Goal: Task Accomplishment & Management: Manage account settings

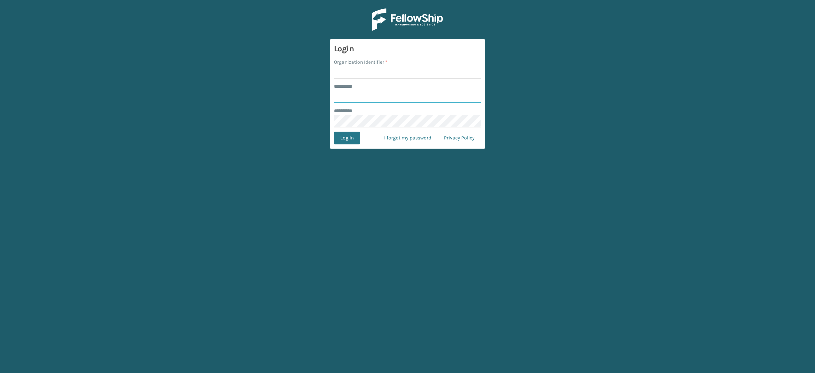
type input "**********"
click at [361, 67] on input "Organization Identifier *" at bounding box center [407, 72] width 147 height 13
type input "SuperAdminOrganization"
click at [341, 142] on button "Log In" at bounding box center [347, 138] width 26 height 13
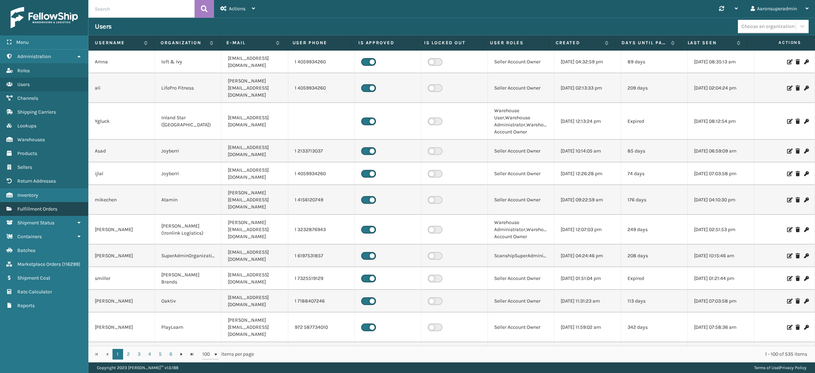
click at [45, 208] on link "Fulfillment Orders" at bounding box center [44, 209] width 88 height 14
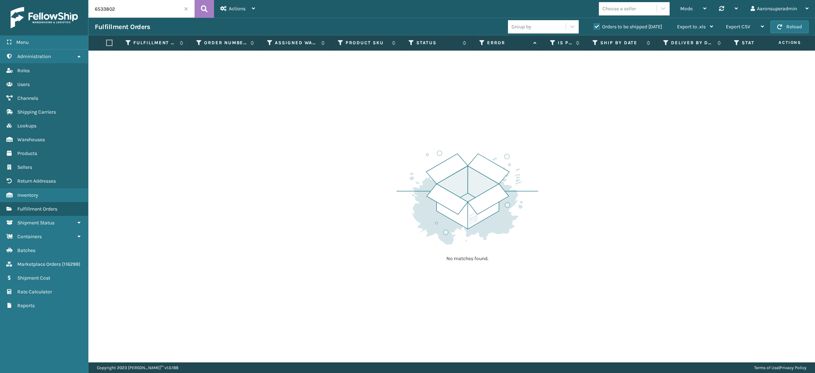
click at [185, 8] on span at bounding box center [186, 9] width 4 height 4
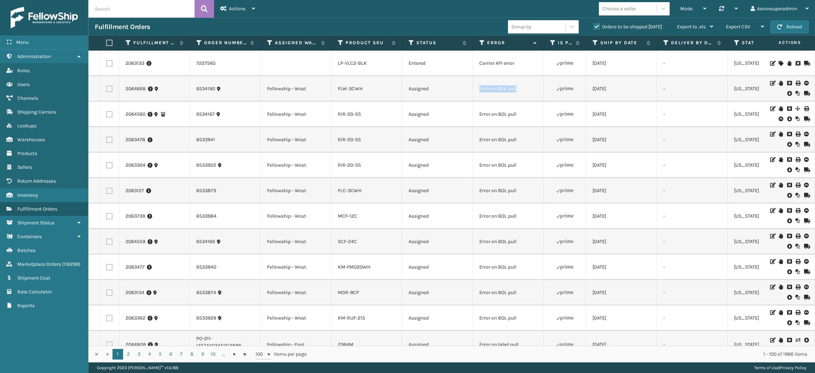
drag, startPoint x: 526, startPoint y: 93, endPoint x: 473, endPoint y: 90, distance: 52.8
click at [473, 90] on td "Error on BOL pull" at bounding box center [508, 88] width 71 height 25
copy td "Error on BOL pull"
click at [176, 12] on input "text" at bounding box center [141, 9] width 106 height 18
paste input "Error on BOL pull"
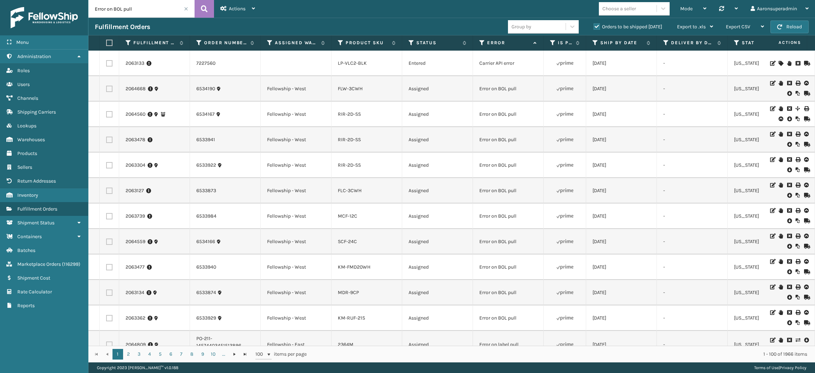
type input "Error on BOL pull"
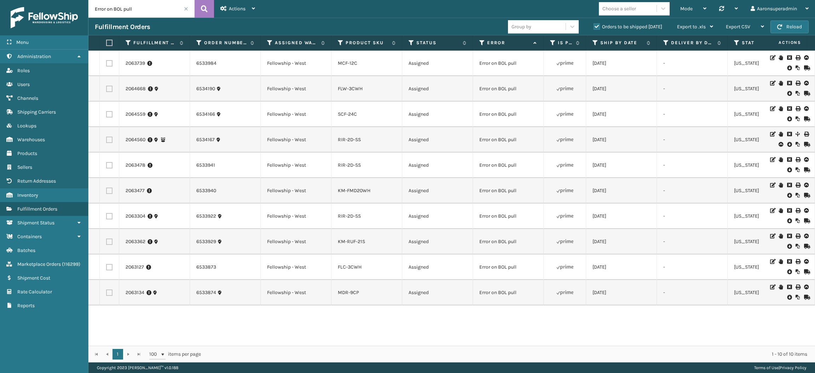
click at [787, 70] on icon at bounding box center [789, 67] width 4 height 7
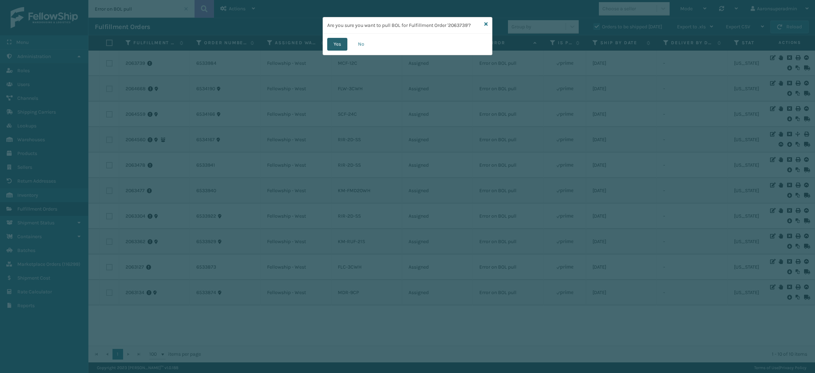
click at [331, 50] on button "Yes" at bounding box center [337, 44] width 20 height 13
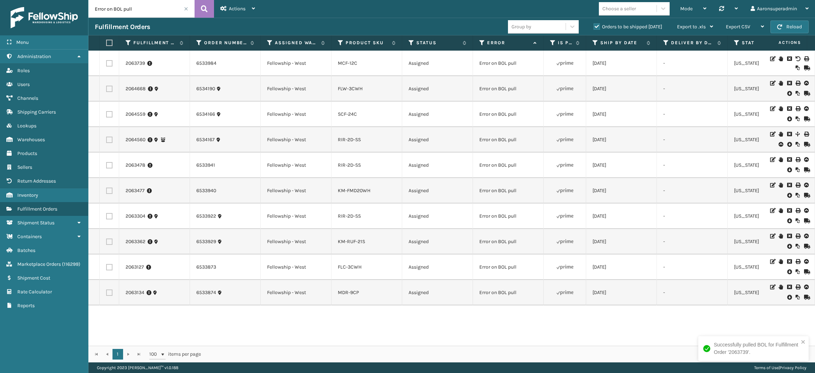
click at [787, 93] on icon at bounding box center [789, 93] width 4 height 7
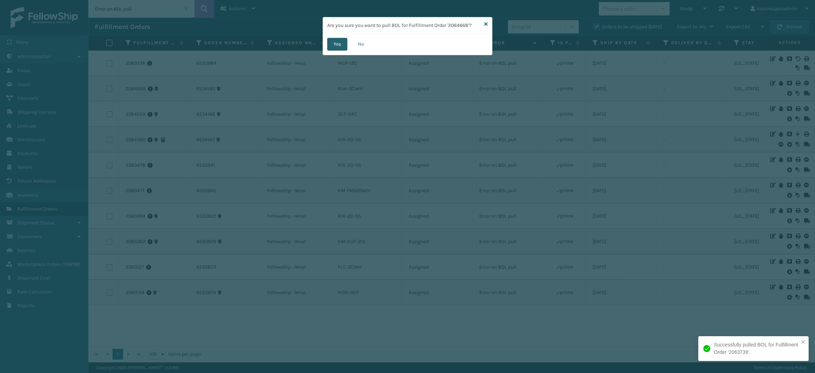
click at [337, 47] on button "Yes" at bounding box center [337, 44] width 20 height 13
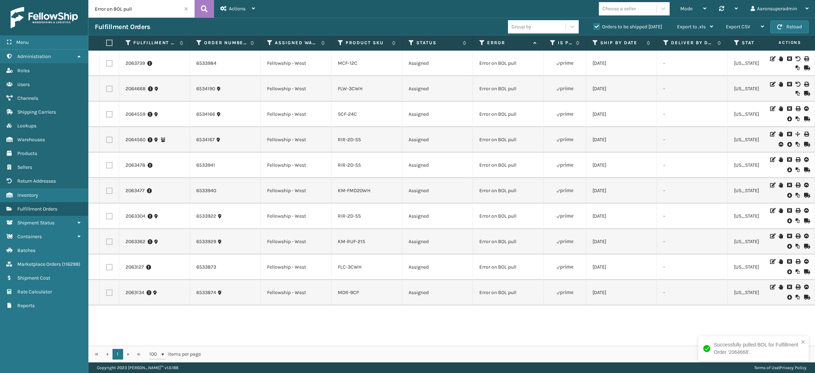
click at [787, 118] on icon at bounding box center [789, 118] width 4 height 7
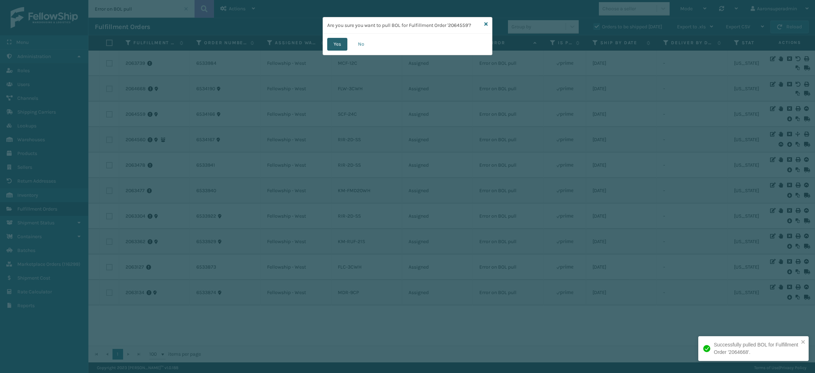
click at [338, 43] on button "Yes" at bounding box center [337, 44] width 20 height 13
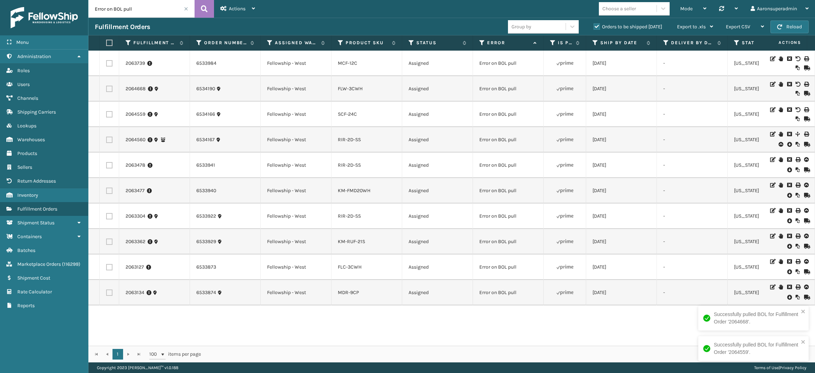
click at [632, 27] on label "Orders to be shipped [DATE]" at bounding box center [628, 27] width 69 height 6
click at [594, 27] on input "Orders to be shipped [DATE]" at bounding box center [594, 25] width 0 height 5
click at [634, 27] on label "Orders to be shipped [DATE]" at bounding box center [628, 27] width 69 height 6
click at [594, 27] on input "Orders to be shipped [DATE]" at bounding box center [594, 25] width 0 height 5
click at [787, 145] on icon at bounding box center [789, 144] width 4 height 7
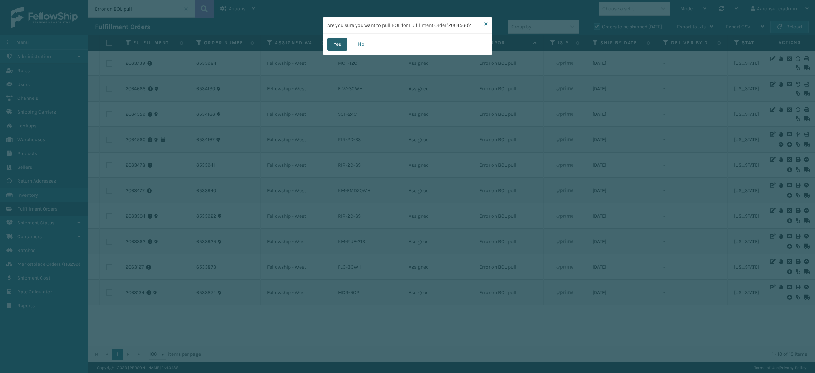
click at [334, 49] on button "Yes" at bounding box center [337, 44] width 20 height 13
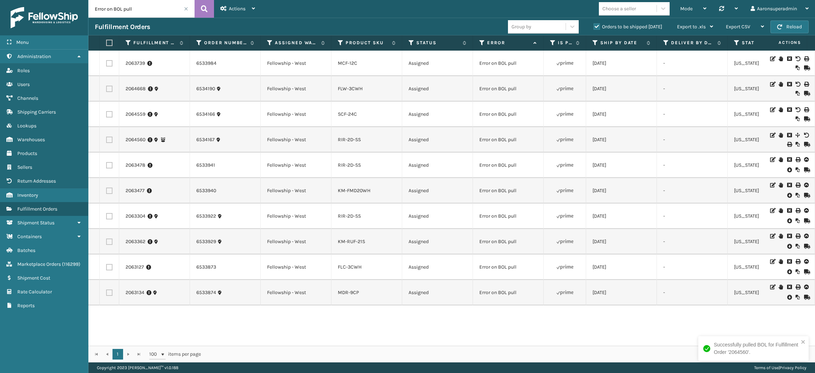
click at [787, 173] on icon at bounding box center [789, 169] width 4 height 7
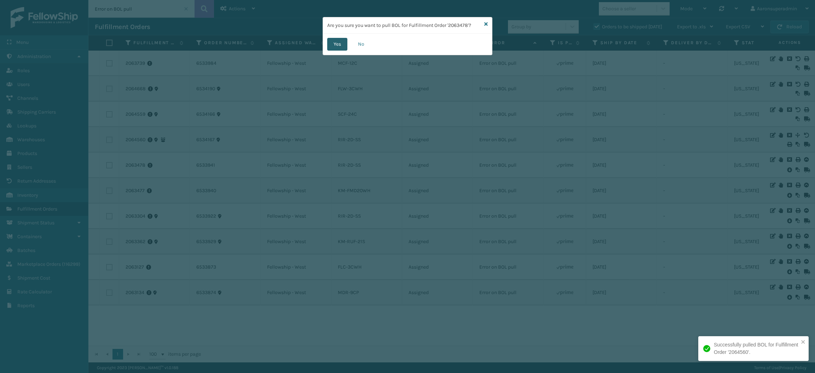
click at [334, 42] on button "Yes" at bounding box center [337, 44] width 20 height 13
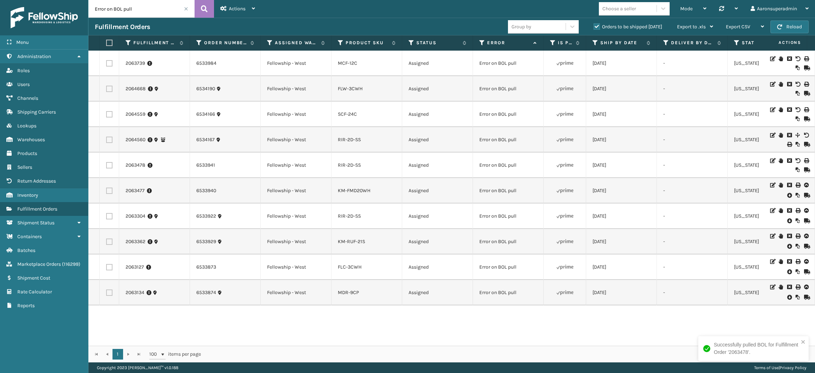
click at [787, 195] on icon at bounding box center [789, 195] width 4 height 7
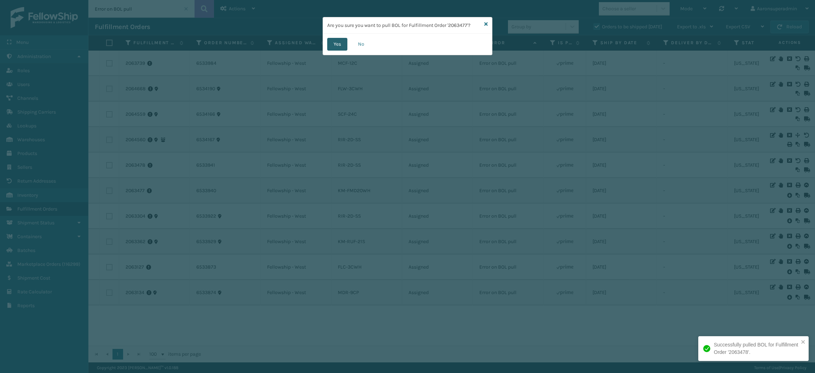
click at [330, 43] on button "Yes" at bounding box center [337, 44] width 20 height 13
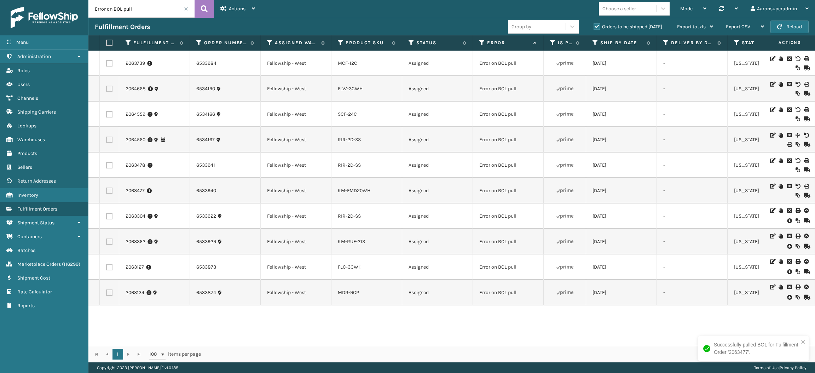
click at [787, 222] on icon at bounding box center [789, 220] width 4 height 7
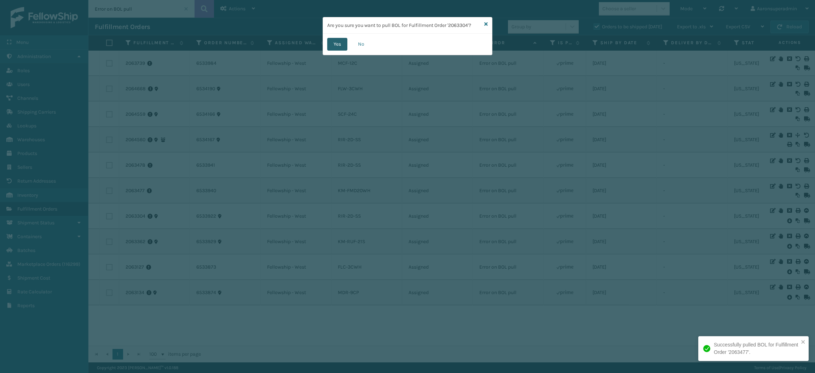
click at [340, 41] on button "Yes" at bounding box center [337, 44] width 20 height 13
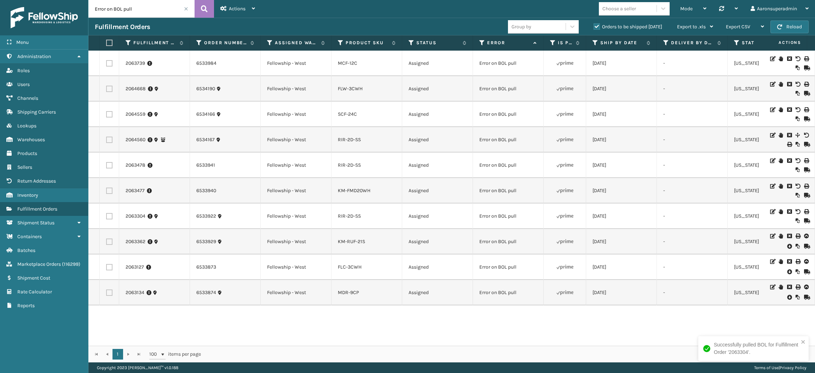
click at [787, 244] on icon at bounding box center [789, 246] width 4 height 7
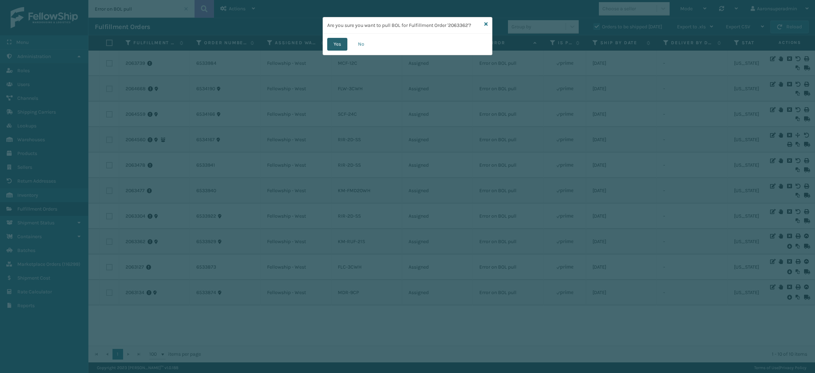
click at [337, 50] on button "Yes" at bounding box center [337, 44] width 20 height 13
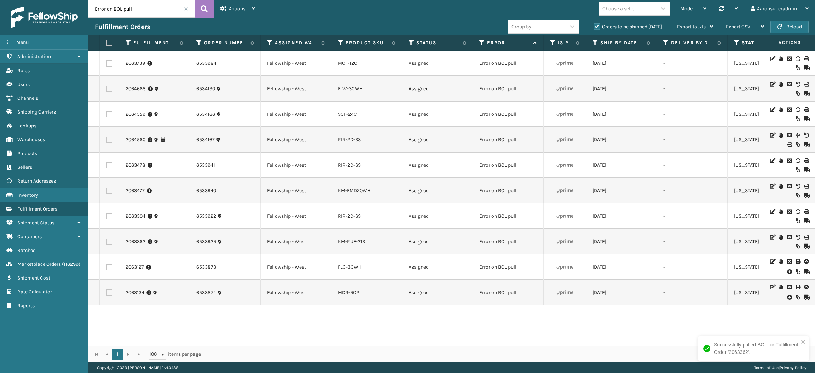
click at [787, 270] on icon at bounding box center [789, 271] width 4 height 7
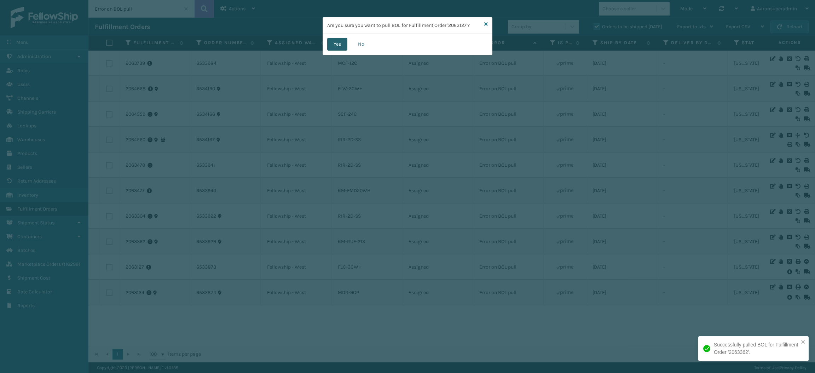
click at [341, 46] on button "Yes" at bounding box center [337, 44] width 20 height 13
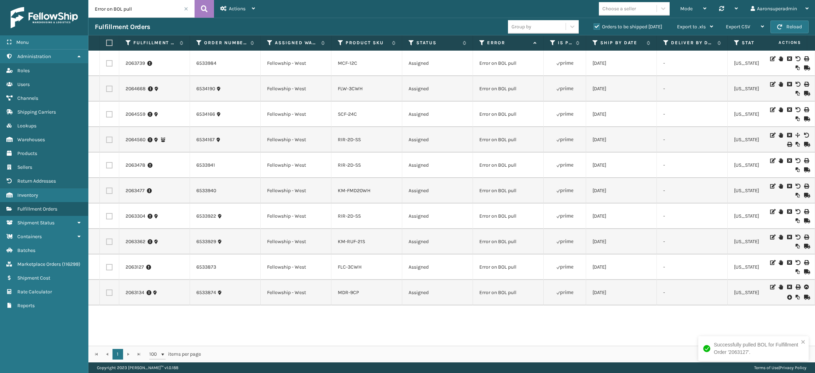
click at [787, 296] on icon at bounding box center [789, 297] width 4 height 7
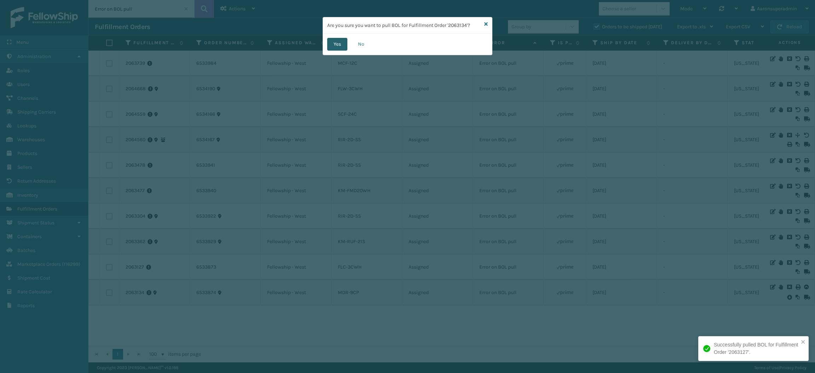
click at [331, 42] on button "Yes" at bounding box center [337, 44] width 20 height 13
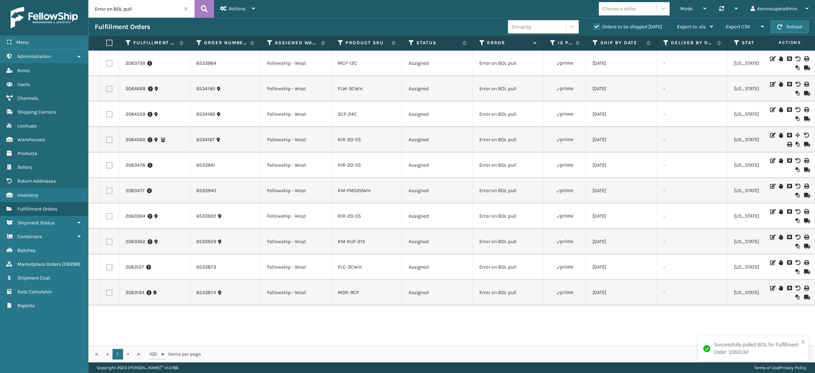
click at [109, 41] on label at bounding box center [108, 43] width 4 height 6
click at [107, 41] on input "checkbox" at bounding box center [106, 43] width 0 height 5
checkbox input "true"
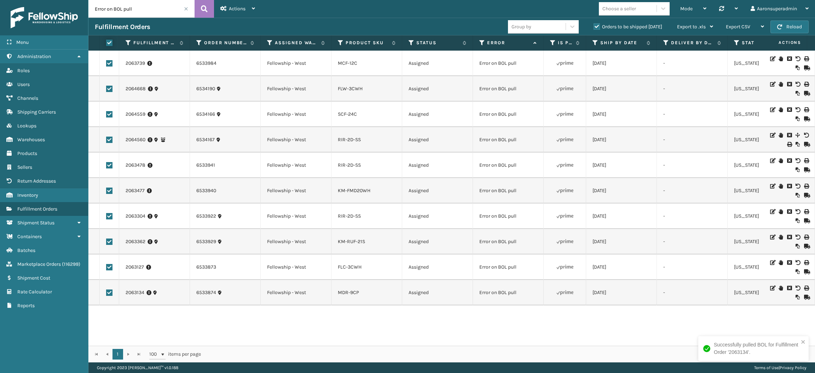
checkbox input "true"
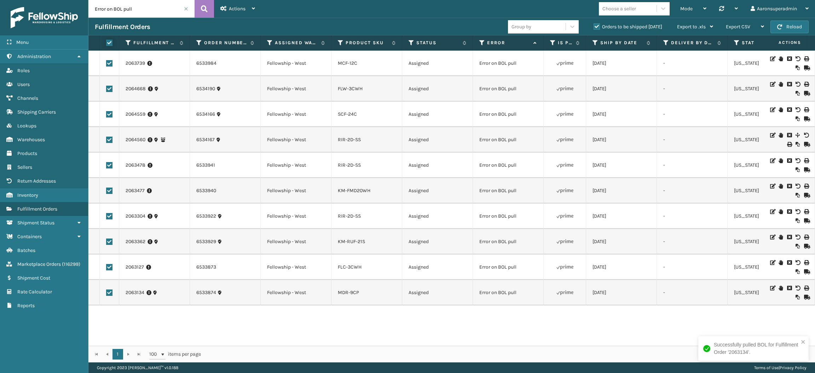
checkbox input "true"
click at [564, 24] on span "Bulk Actions" at bounding box center [553, 27] width 28 height 6
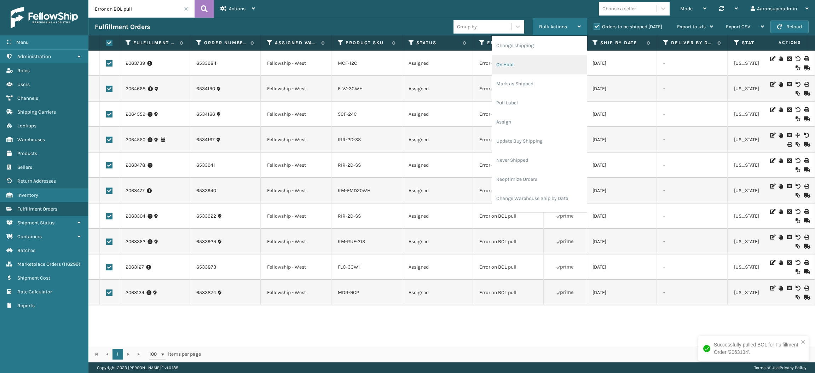
click at [533, 61] on li "On Hold" at bounding box center [539, 64] width 95 height 19
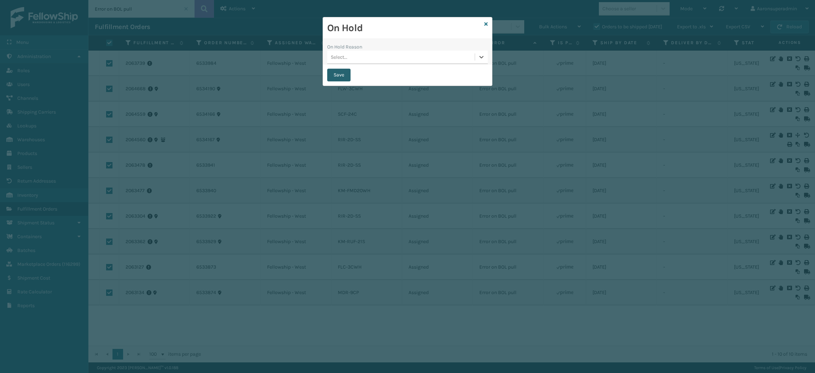
click at [333, 78] on button "Save" at bounding box center [338, 75] width 23 height 13
checkbox input "false"
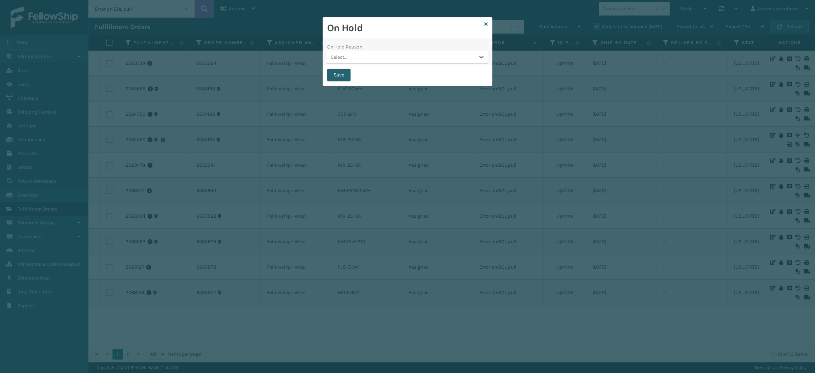
checkbox input "false"
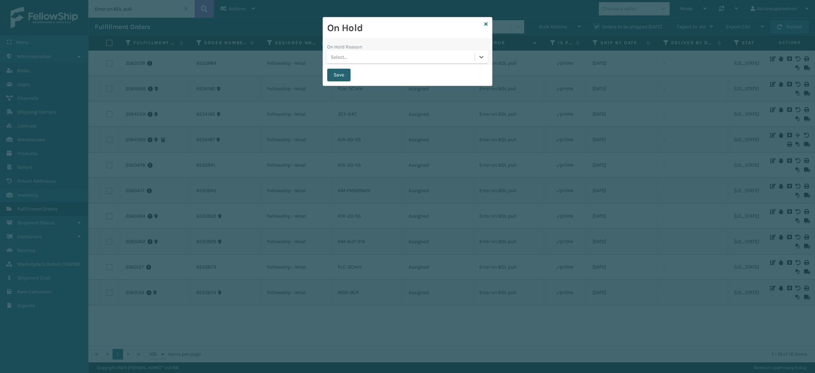
checkbox input "false"
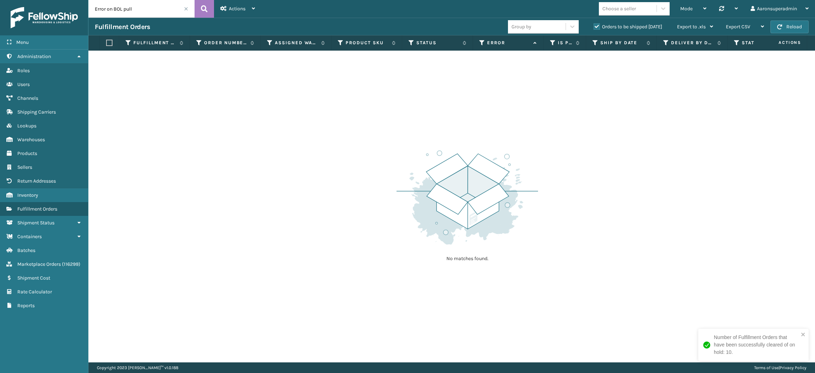
click at [185, 10] on span at bounding box center [186, 9] width 4 height 4
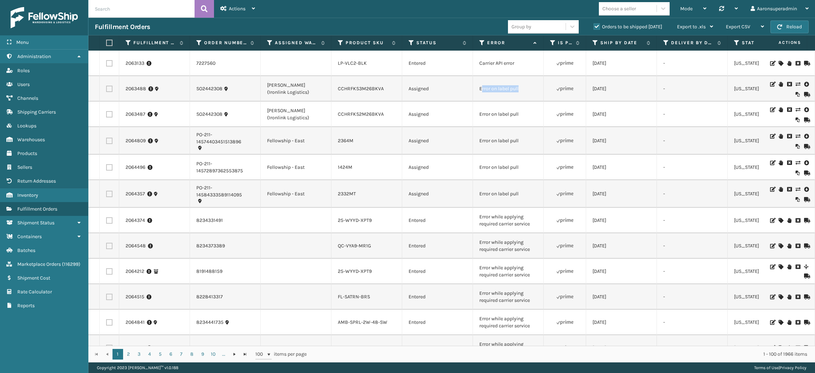
drag, startPoint x: 526, startPoint y: 90, endPoint x: 481, endPoint y: 89, distance: 45.3
click at [481, 89] on td "Error on label pull" at bounding box center [508, 88] width 71 height 25
drag, startPoint x: 481, startPoint y: 89, endPoint x: 552, endPoint y: 93, distance: 71.6
click at [552, 93] on td at bounding box center [565, 88] width 42 height 25
drag, startPoint x: 533, startPoint y: 88, endPoint x: 464, endPoint y: 89, distance: 69.7
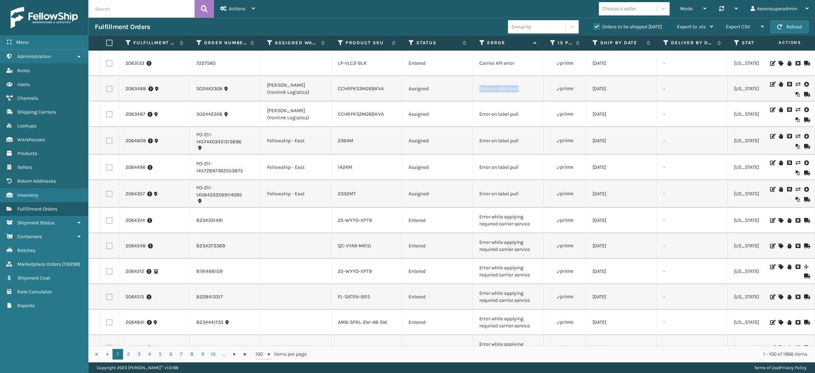
copy tr "Error on label pull"
click at [185, 6] on input "text" at bounding box center [141, 9] width 106 height 18
paste input "Error on label pull"
type input "Error on label pull"
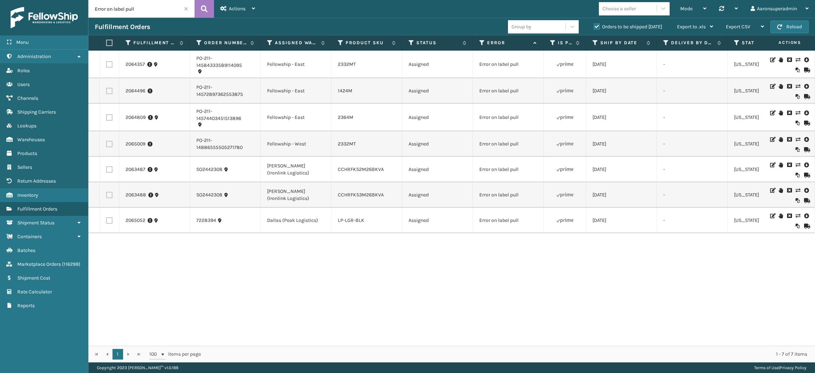
click at [606, 29] on label "Orders to be shipped [DATE]" at bounding box center [628, 27] width 69 height 6
click at [594, 27] on input "Orders to be shipped [DATE]" at bounding box center [594, 25] width 0 height 5
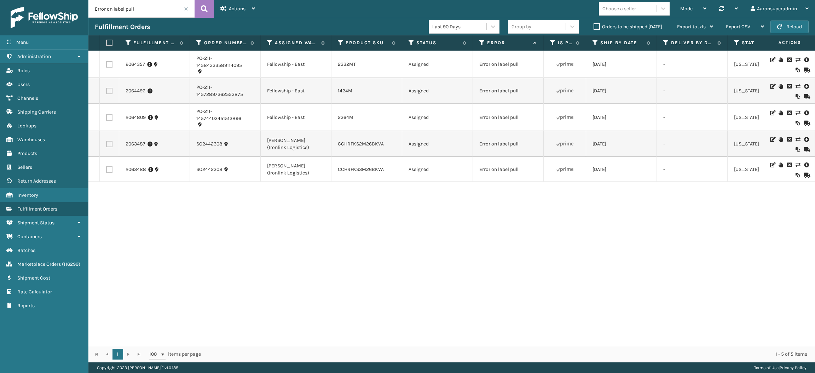
click at [606, 29] on label "Orders to be shipped [DATE]" at bounding box center [628, 27] width 69 height 6
click at [594, 27] on input "Orders to be shipped [DATE]" at bounding box center [594, 25] width 0 height 5
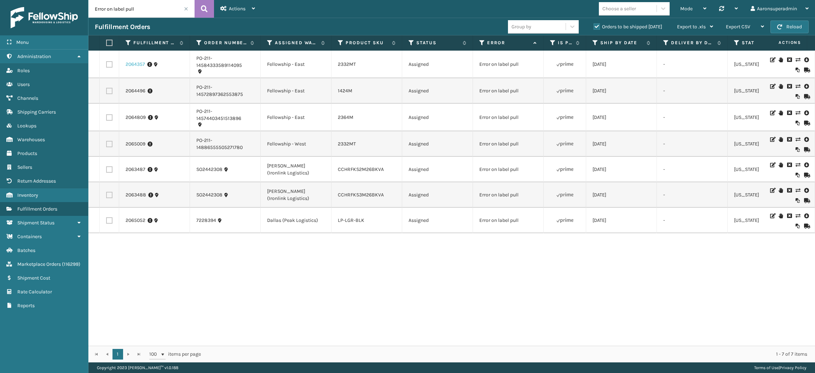
click at [137, 65] on link "2064357" at bounding box center [135, 64] width 19 height 7
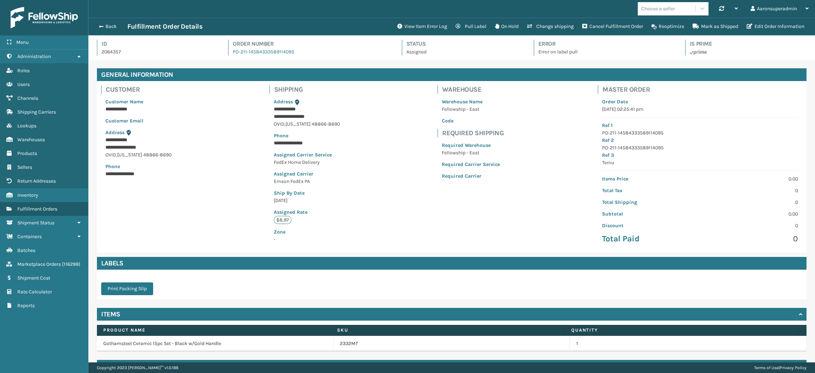
scroll to position [16, 727]
click at [763, 32] on button "Edit Order Information" at bounding box center [776, 26] width 66 height 14
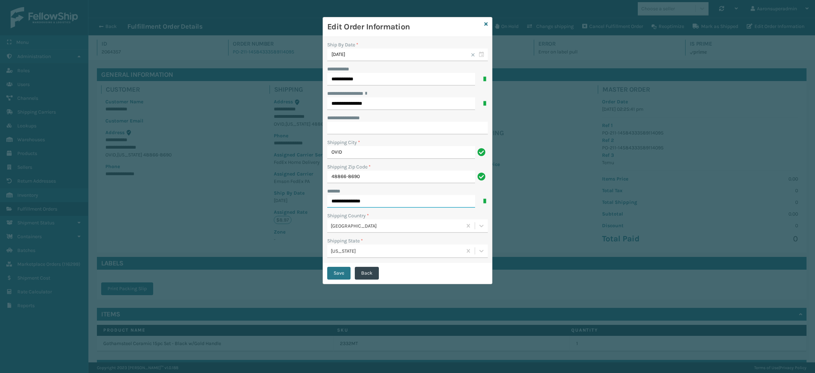
click at [358, 199] on input "**********" at bounding box center [401, 201] width 148 height 13
type input "**********"
click at [343, 273] on button "Save" at bounding box center [338, 273] width 23 height 13
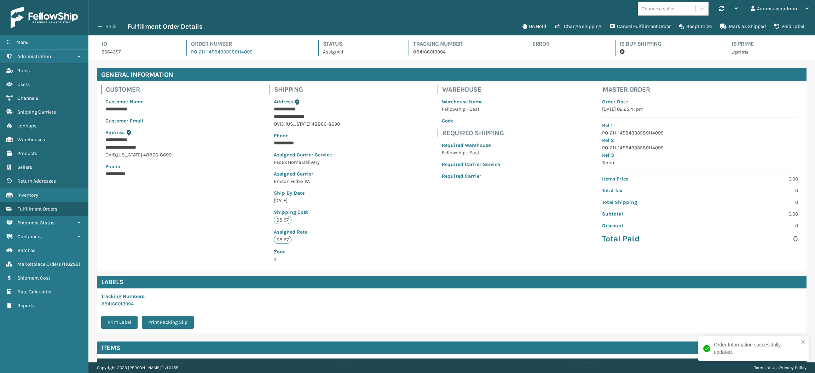
click at [106, 25] on button "Back" at bounding box center [111, 26] width 33 height 6
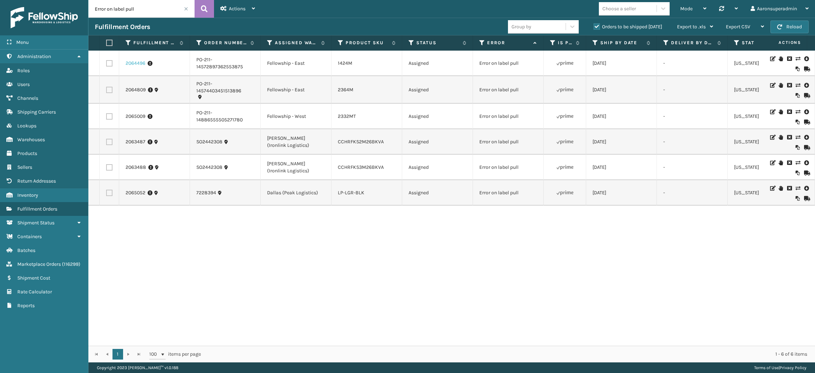
click at [138, 61] on link "2064496" at bounding box center [136, 63] width 20 height 7
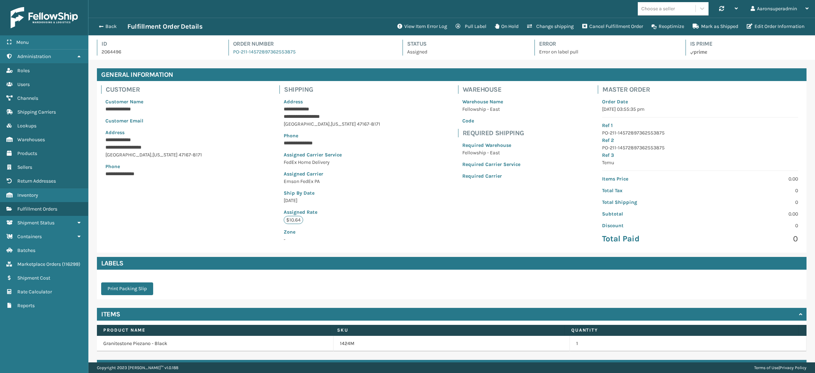
scroll to position [16, 727]
click at [757, 28] on button "Edit Order Information" at bounding box center [776, 26] width 66 height 14
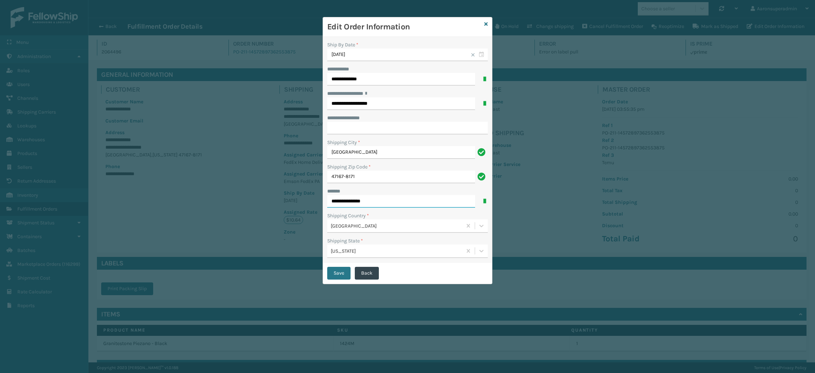
click at [351, 202] on input "**********" at bounding box center [401, 201] width 148 height 13
type input "**********"
click at [341, 275] on button "Save" at bounding box center [338, 273] width 23 height 13
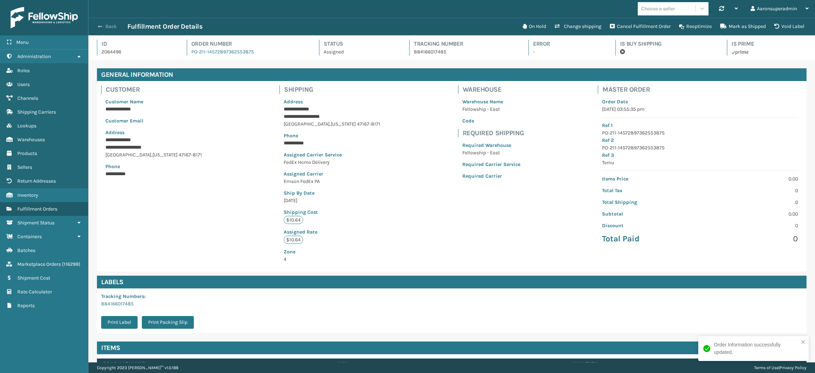
click at [104, 28] on button "Back" at bounding box center [111, 26] width 33 height 6
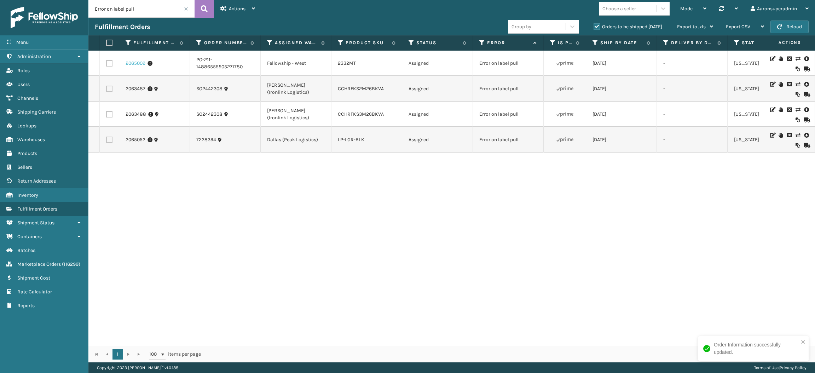
click at [133, 63] on link "2065009" at bounding box center [136, 63] width 20 height 7
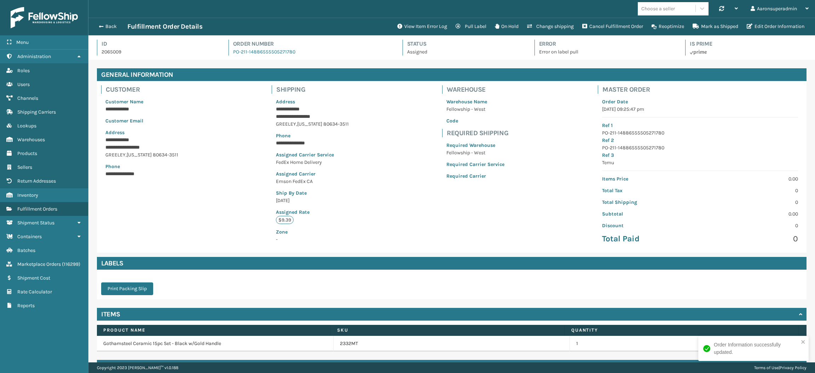
scroll to position [16, 727]
click at [778, 27] on button "Edit Order Information" at bounding box center [776, 26] width 66 height 14
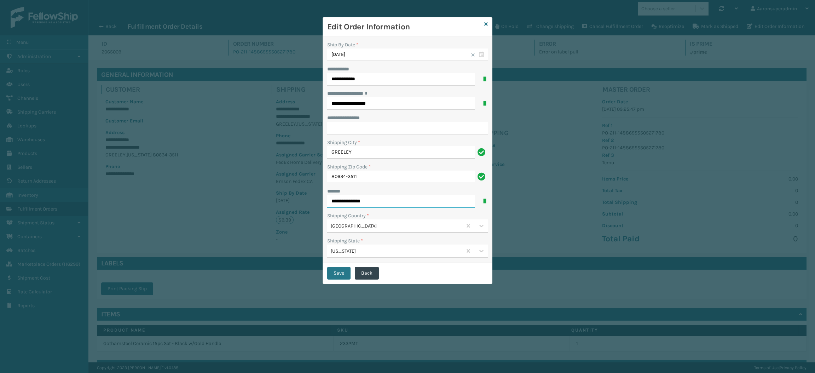
click at [360, 207] on input "**********" at bounding box center [401, 201] width 148 height 13
type input "**********"
click at [345, 269] on button "Save" at bounding box center [338, 273] width 23 height 13
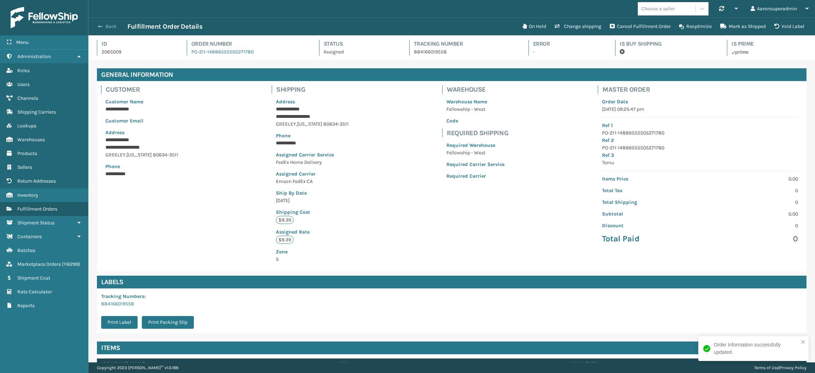
click at [104, 28] on button "Back" at bounding box center [111, 26] width 33 height 6
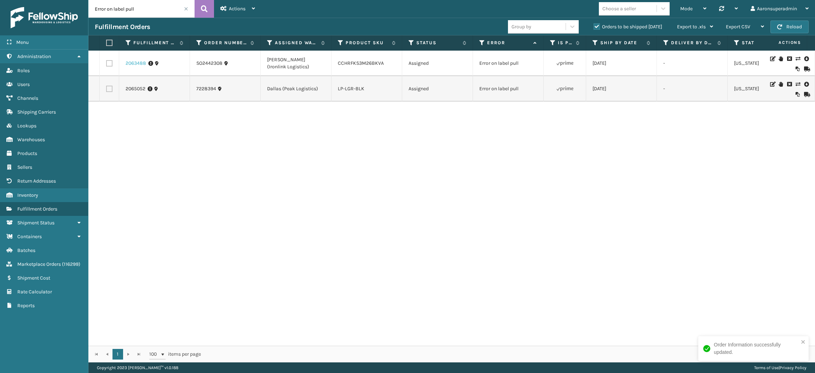
click at [130, 61] on link "2063488" at bounding box center [136, 63] width 21 height 7
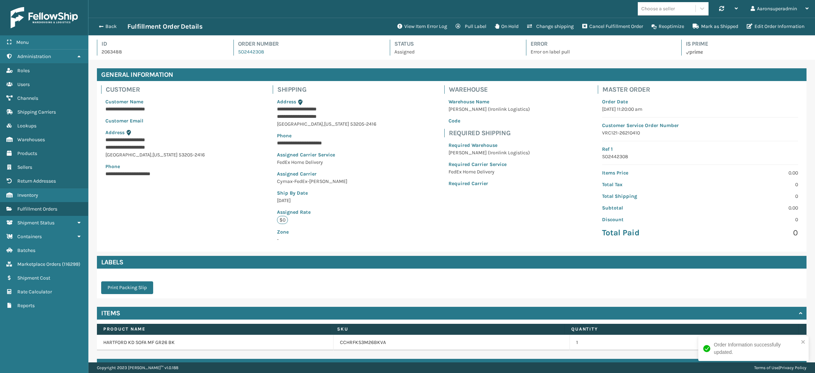
scroll to position [16, 727]
click at [757, 28] on button "Edit Order Information" at bounding box center [776, 26] width 66 height 14
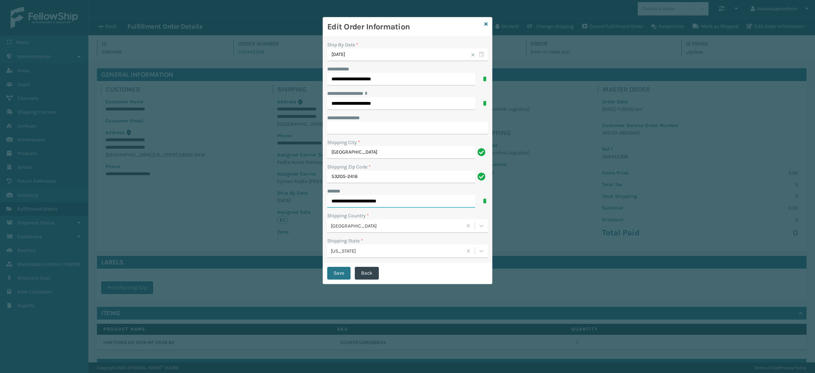
click at [382, 199] on input "**********" at bounding box center [401, 201] width 148 height 13
type input "**********"
click button "Save" at bounding box center [338, 273] width 23 height 13
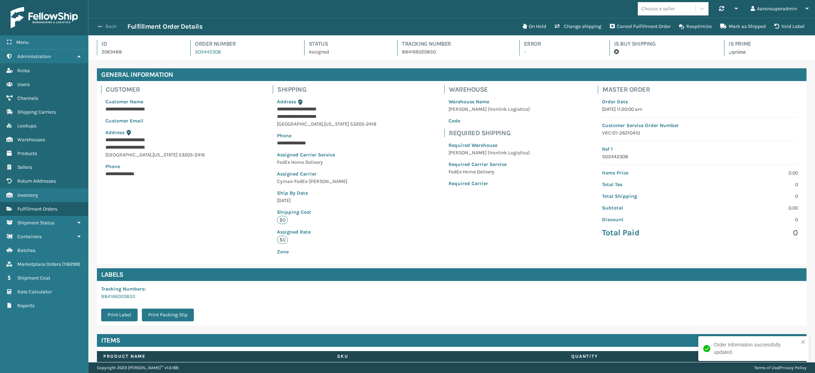
click at [107, 26] on button "Back" at bounding box center [111, 26] width 33 height 6
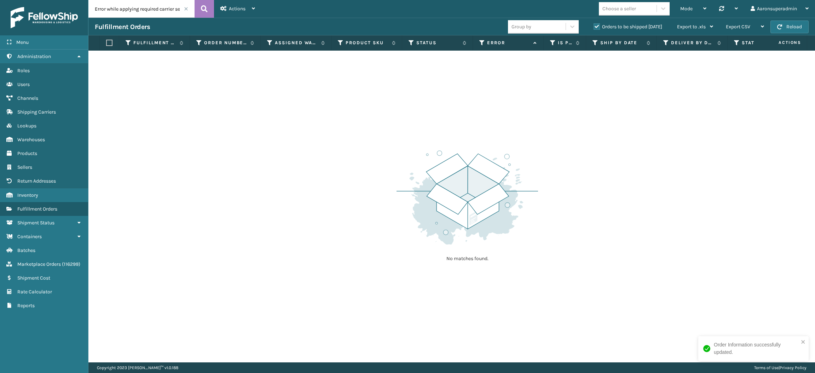
click at [186, 10] on span at bounding box center [186, 9] width 4 height 4
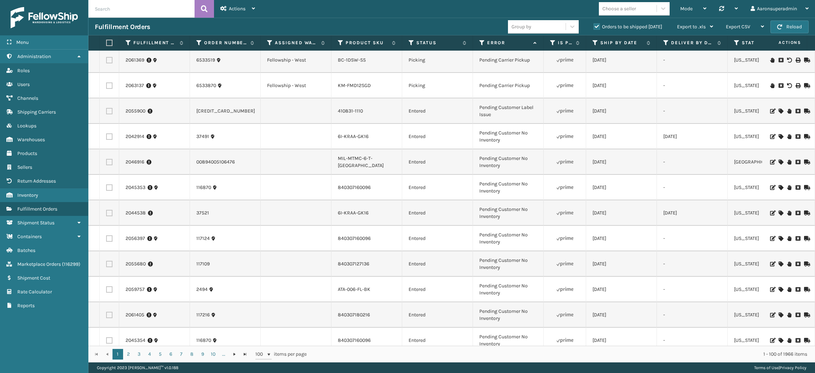
scroll to position [590, 0]
drag, startPoint x: 509, startPoint y: 189, endPoint x: 465, endPoint y: 178, distance: 45.3
copy tr "Pending Customer No Inventory"
click at [124, 1] on input "text" at bounding box center [141, 9] width 106 height 18
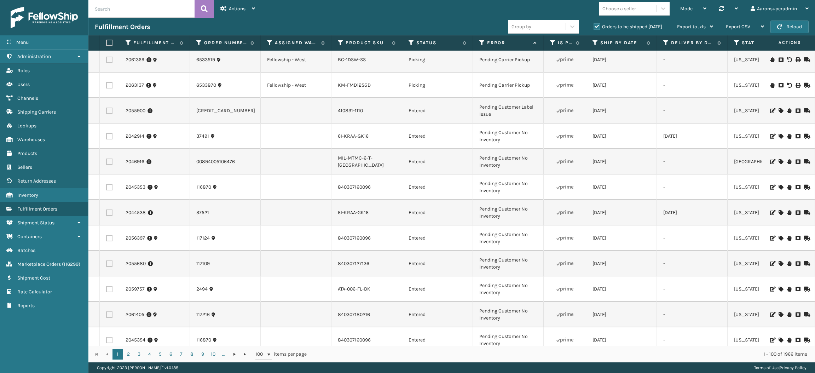
paste input "Pending Customer No Inventory"
type input "Pending Customer No Inventory"
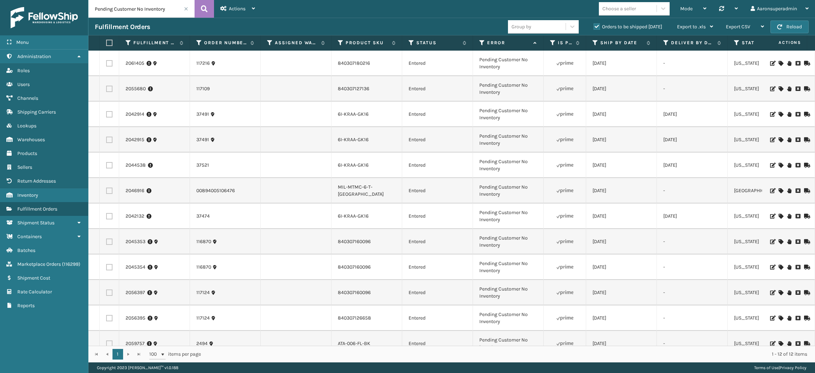
scroll to position [0, 160]
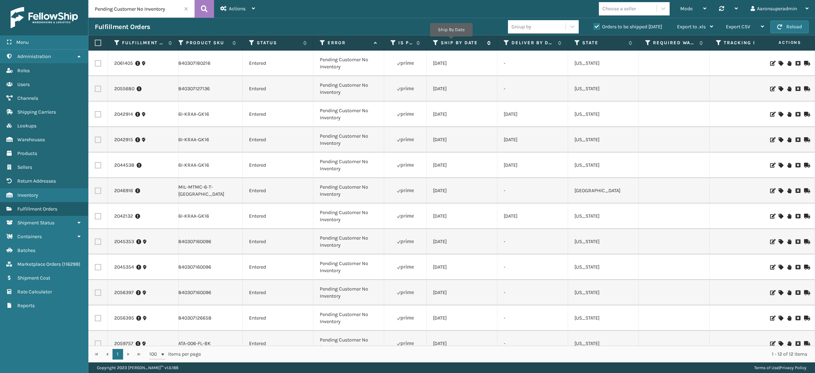
click at [453, 41] on label "Ship By Date" at bounding box center [462, 43] width 43 height 6
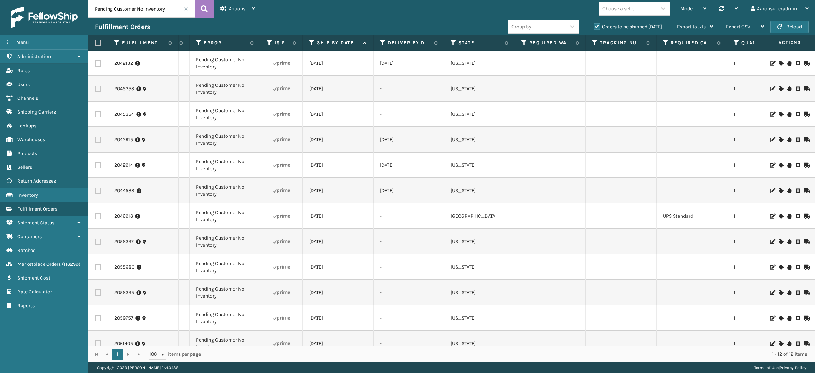
scroll to position [0, 332]
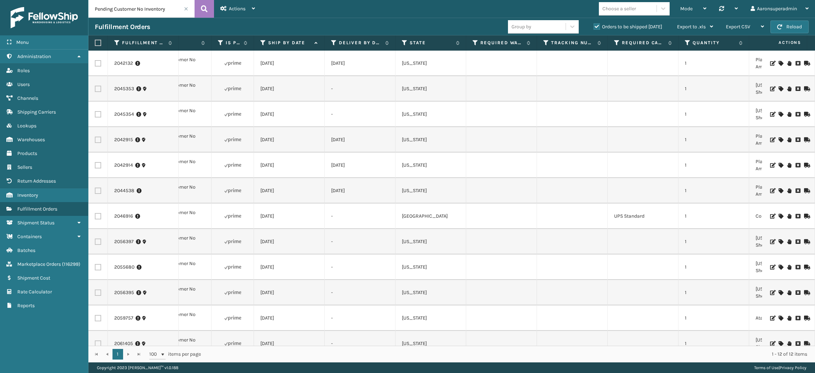
click at [97, 64] on label at bounding box center [98, 63] width 6 height 6
click at [95, 64] on input "checkbox" at bounding box center [95, 62] width 0 height 5
checkbox input "true"
click at [96, 82] on td at bounding box center [97, 88] width 19 height 25
click at [96, 91] on label at bounding box center [98, 89] width 6 height 6
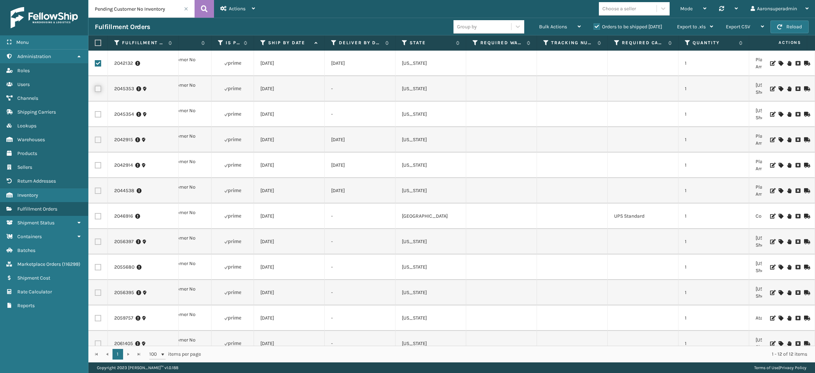
click at [95, 90] on input "checkbox" at bounding box center [95, 88] width 0 height 5
checkbox input "true"
click at [99, 116] on label at bounding box center [98, 114] width 6 height 6
click at [95, 116] on input "checkbox" at bounding box center [95, 113] width 0 height 5
checkbox input "true"
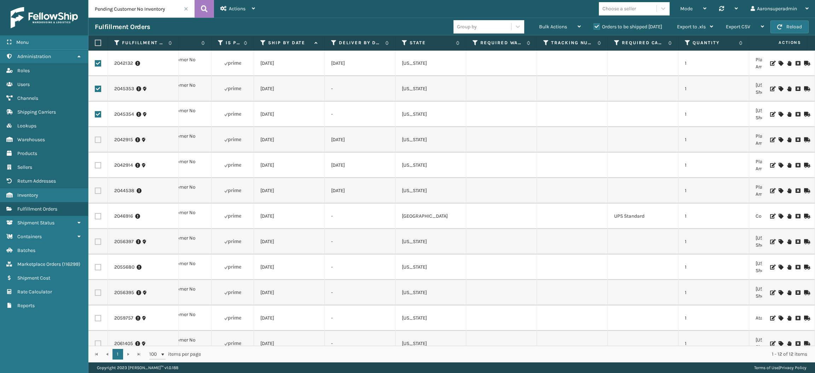
click at [99, 137] on label at bounding box center [98, 140] width 6 height 6
click at [95, 137] on input "checkbox" at bounding box center [95, 139] width 0 height 5
checkbox input "true"
click at [96, 167] on label at bounding box center [98, 165] width 6 height 6
click at [95, 167] on input "checkbox" at bounding box center [95, 164] width 0 height 5
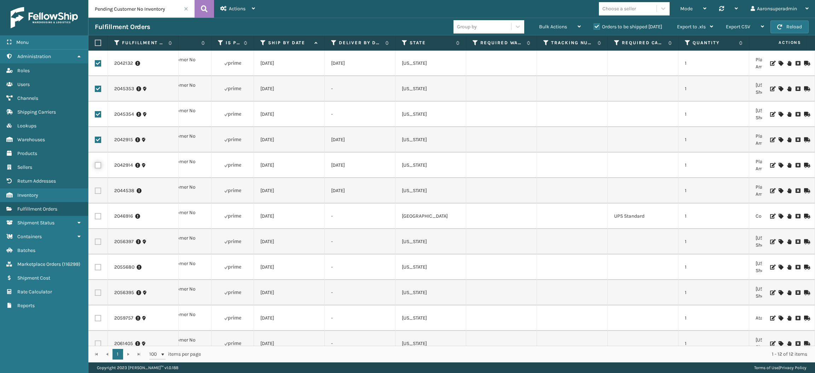
checkbox input "true"
click at [98, 193] on label at bounding box center [98, 191] width 6 height 6
click at [95, 192] on input "checkbox" at bounding box center [95, 190] width 0 height 5
checkbox input "true"
click at [95, 218] on label at bounding box center [98, 216] width 6 height 6
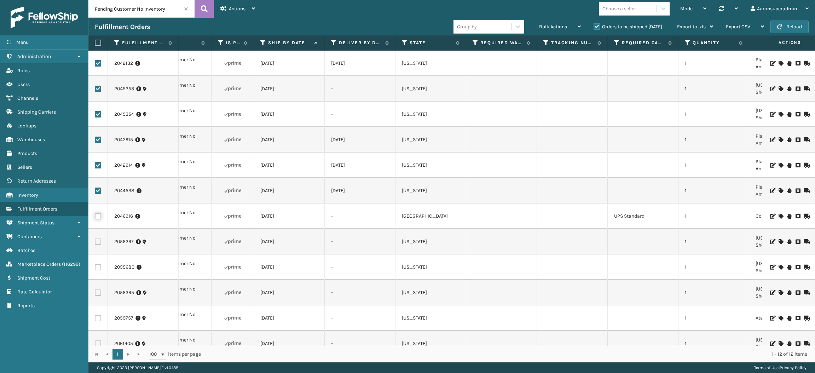
click at [95, 218] on input "checkbox" at bounding box center [95, 215] width 0 height 5
checkbox input "true"
click at [553, 19] on div "Bulk Actions" at bounding box center [560, 27] width 42 height 18
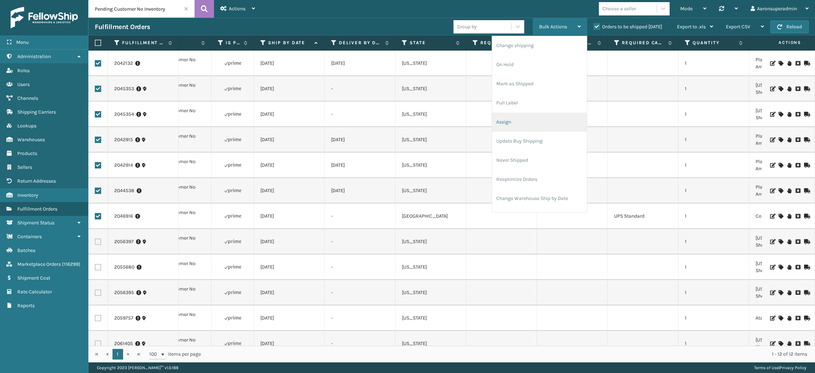
scroll to position [34, 0]
click at [519, 186] on li "Cancel Fulfillment Orders" at bounding box center [539, 183] width 95 height 19
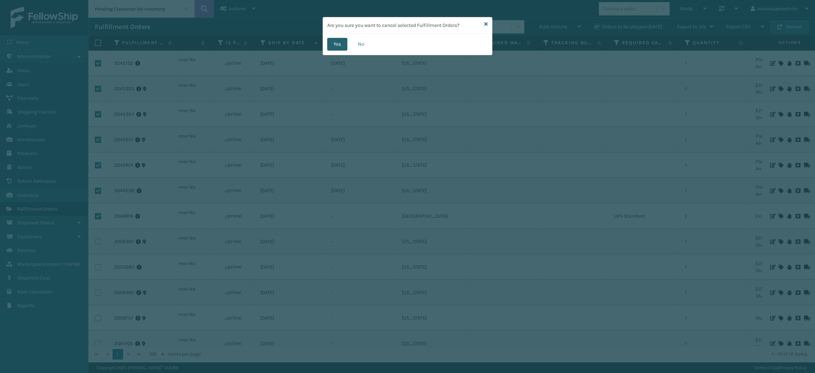
click at [332, 45] on button "Yes" at bounding box center [337, 44] width 20 height 13
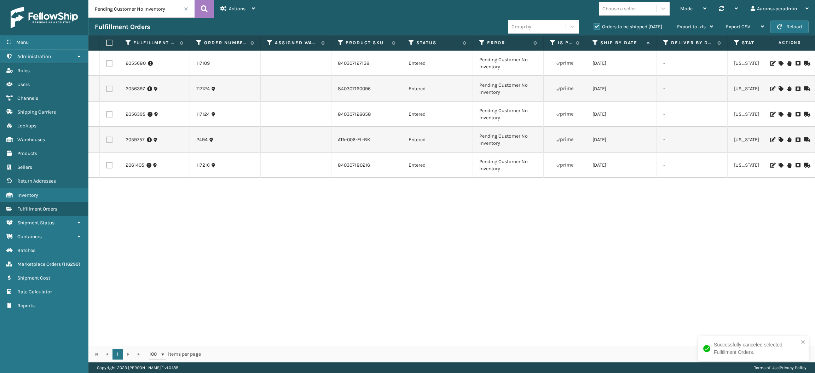
click at [186, 7] on span at bounding box center [186, 9] width 4 height 4
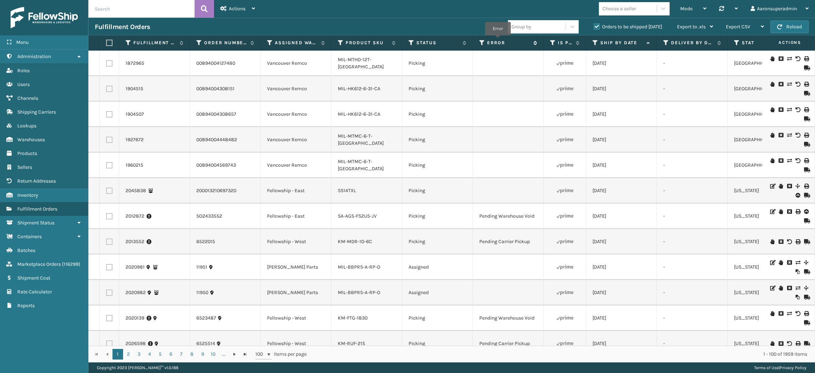
click at [498, 40] on label "Error" at bounding box center [508, 43] width 43 height 6
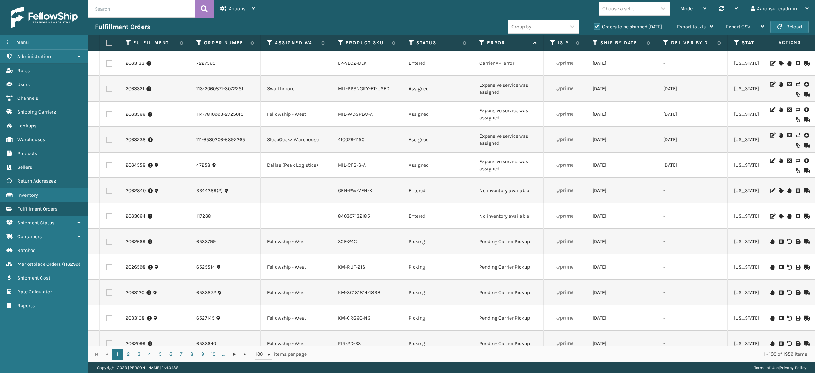
click at [108, 88] on label at bounding box center [109, 89] width 6 height 6
click at [107, 88] on input "checkbox" at bounding box center [106, 88] width 0 height 5
click at [542, 31] on div "Bulk Actions" at bounding box center [560, 27] width 42 height 18
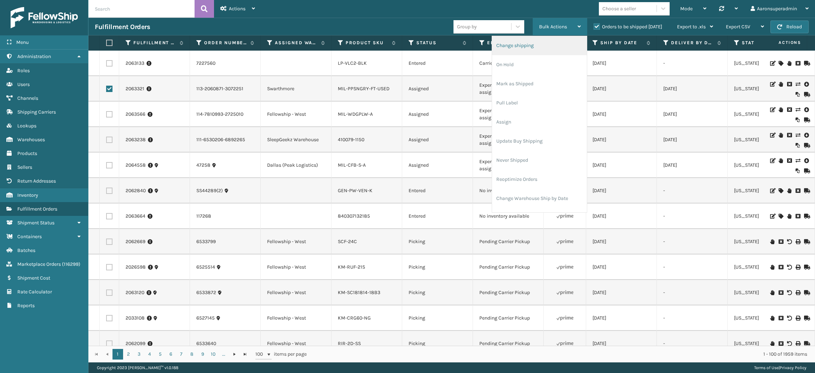
click at [529, 46] on li "Change shipping" at bounding box center [539, 45] width 95 height 19
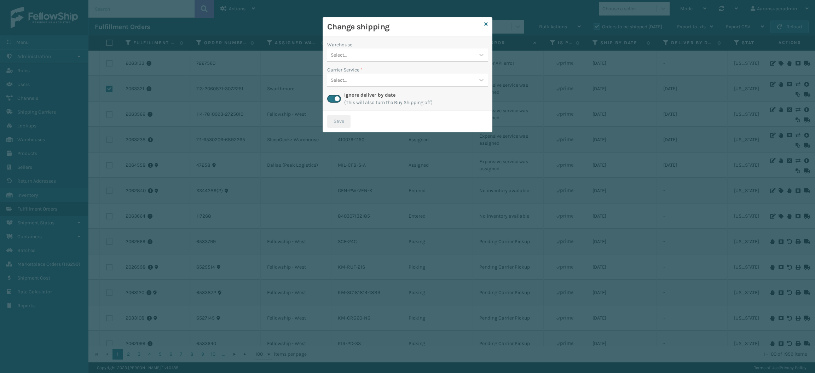
click at [368, 54] on div "Select..." at bounding box center [401, 55] width 148 height 12
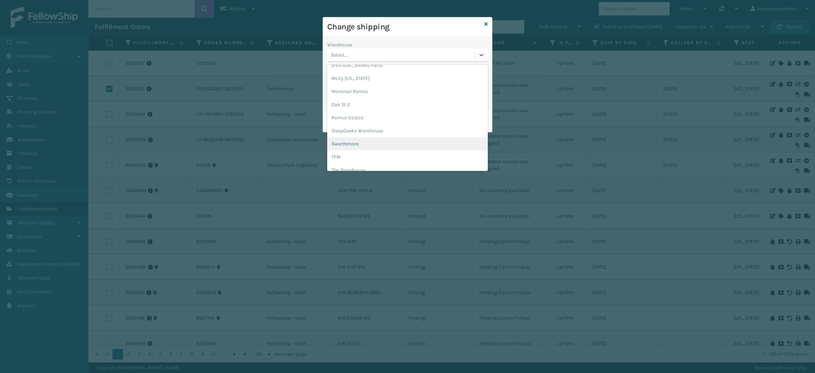
click at [355, 137] on div "Swarthmore" at bounding box center [407, 143] width 161 height 13
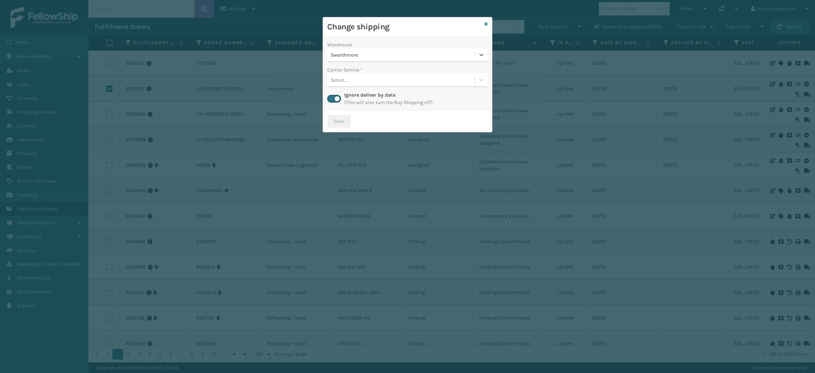
click at [354, 79] on div "Select..." at bounding box center [401, 80] width 148 height 12
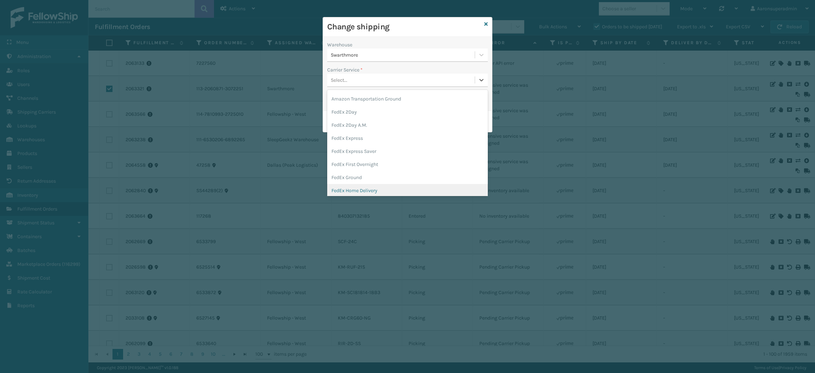
click at [351, 190] on div "FedEx Home Delivery" at bounding box center [407, 190] width 161 height 13
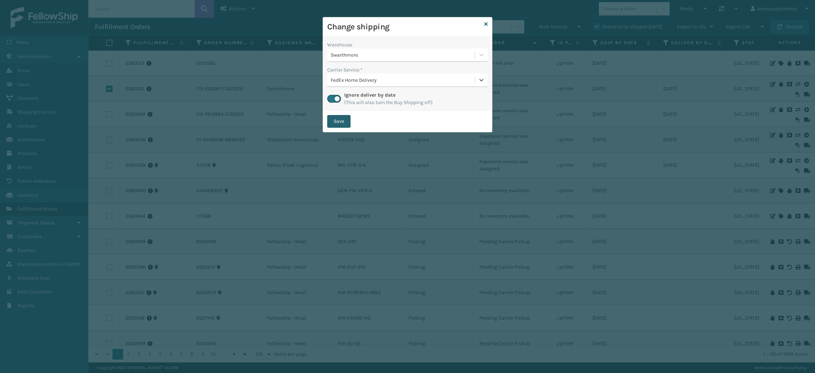
click at [340, 122] on button "Save" at bounding box center [338, 121] width 23 height 13
checkbox input "false"
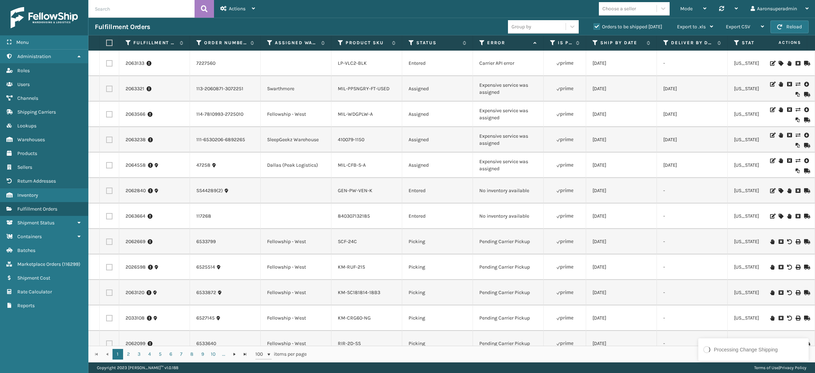
click at [796, 108] on icon at bounding box center [798, 109] width 4 height 5
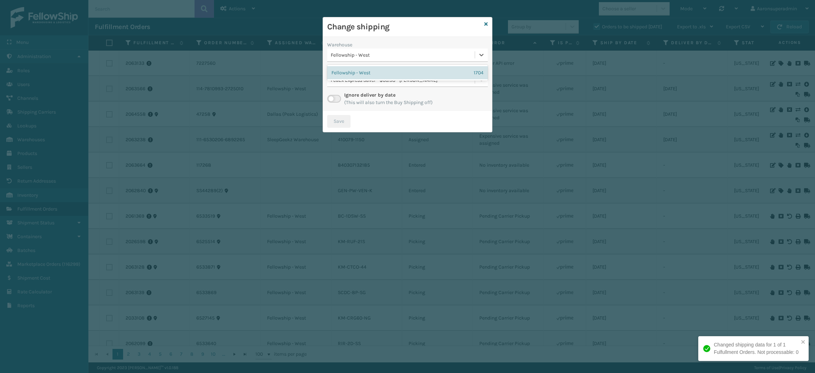
click at [371, 54] on div "Fellowship - West" at bounding box center [403, 54] width 145 height 7
click at [372, 46] on div "Warehouse" at bounding box center [407, 44] width 161 height 7
click at [334, 99] on label at bounding box center [334, 99] width 14 height 8
click at [332, 99] on input "checkbox" at bounding box center [329, 97] width 5 height 5
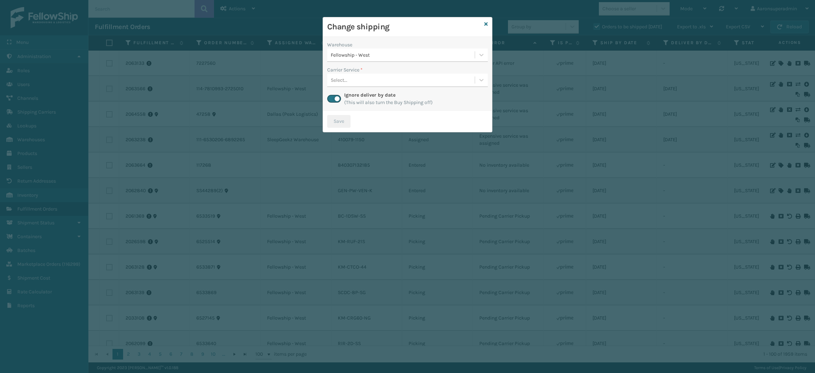
click at [400, 80] on div "Select..." at bounding box center [401, 80] width 148 height 12
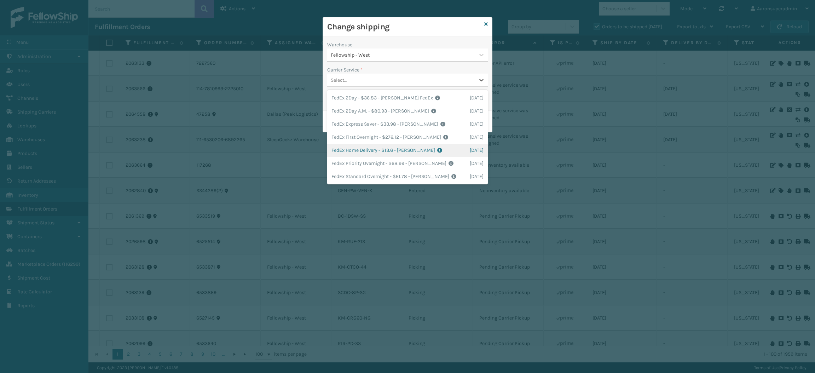
click at [378, 153] on div "FedEx Home Delivery - $13.6 - [PERSON_NAME] FedEx Shipping Cost $11.93 Surplus …" at bounding box center [407, 150] width 161 height 13
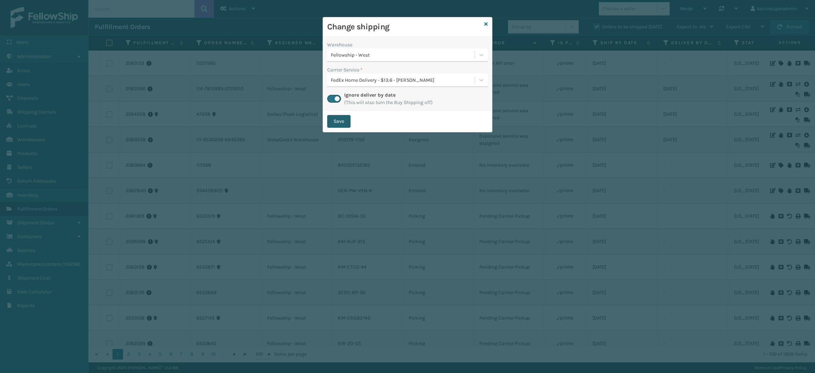
click at [341, 120] on button "Save" at bounding box center [338, 121] width 23 height 13
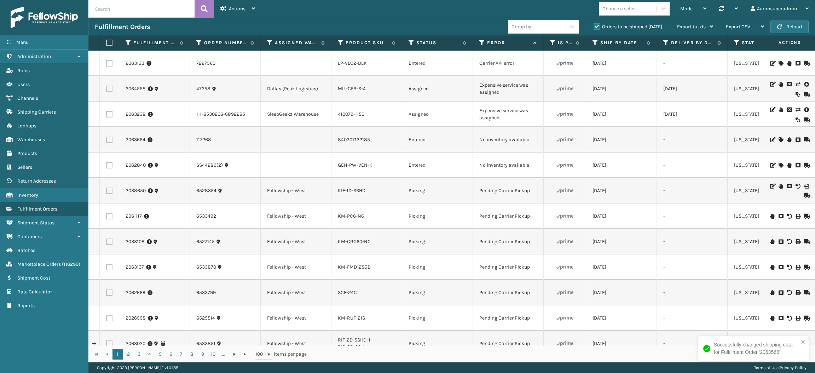
click at [796, 85] on icon at bounding box center [798, 84] width 4 height 5
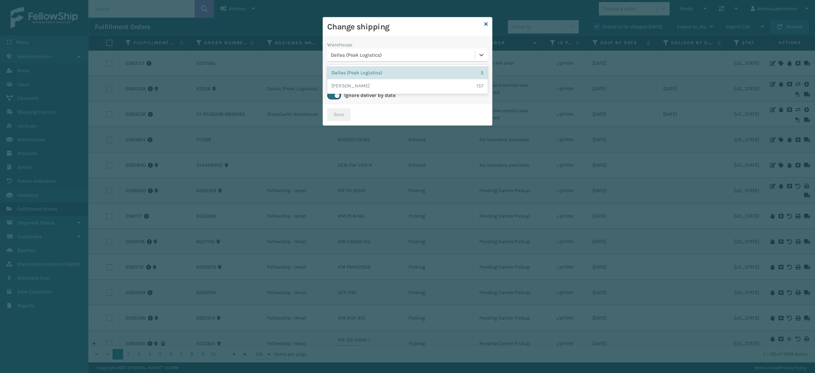
click at [374, 56] on div "Dallas (Peak Logistics)" at bounding box center [403, 54] width 145 height 7
click at [382, 48] on div "Dallas (Peak Logistics)" at bounding box center [407, 54] width 161 height 13
click at [367, 77] on div "UPS Next Day Air Saver - $105.22 - [PERSON_NAME] UPS Whitestone" at bounding box center [403, 79] width 145 height 7
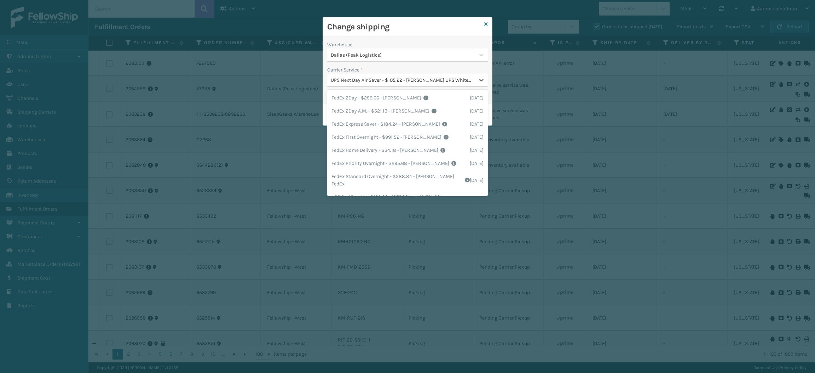
scroll to position [119, 0]
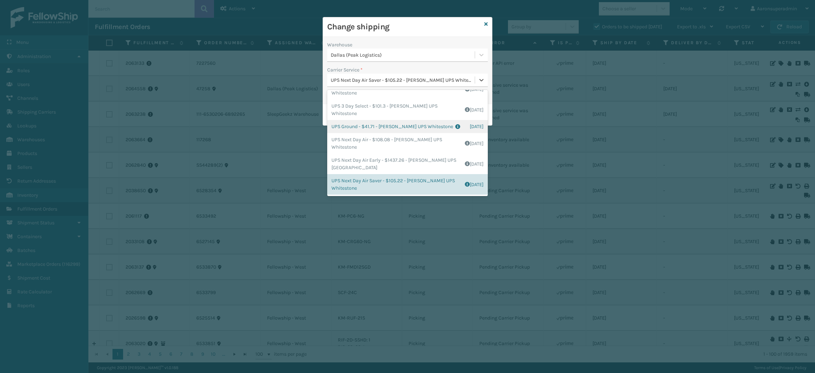
click at [356, 131] on div "UPS Ground - $41.71 - [PERSON_NAME] UPS Whitestone Shipping Cost $34.76 Surplus…" at bounding box center [407, 126] width 161 height 13
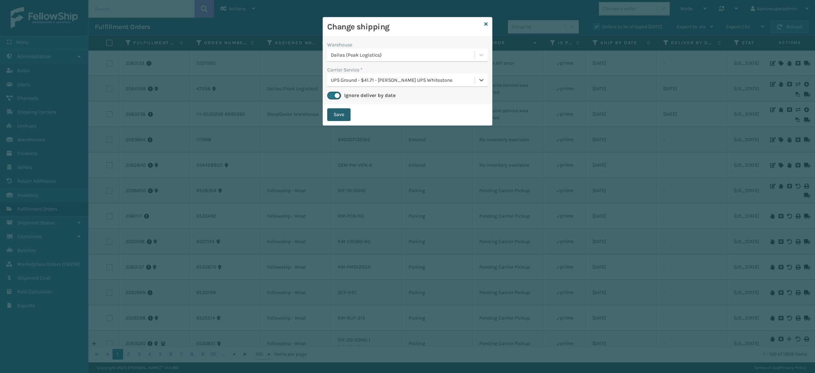
click at [337, 118] on button "Save" at bounding box center [338, 114] width 23 height 13
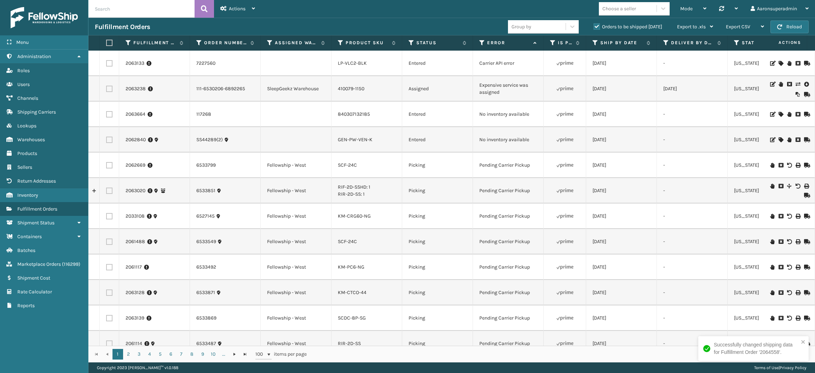
click at [796, 84] on icon at bounding box center [798, 84] width 4 height 5
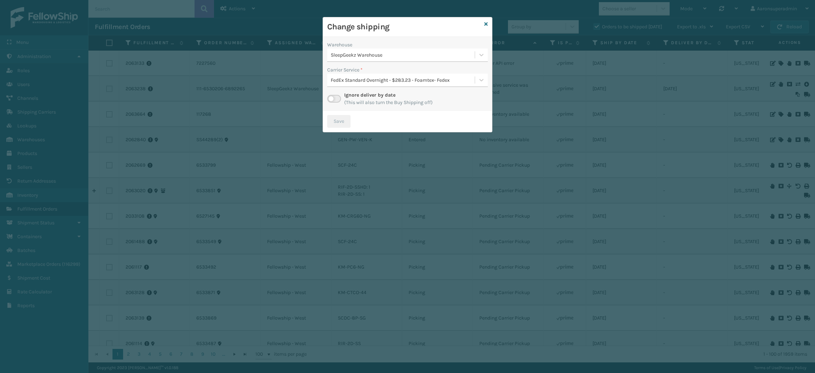
click at [349, 57] on div "SleepGeekz Warehouse" at bounding box center [403, 54] width 145 height 7
drag, startPoint x: 359, startPoint y: 45, endPoint x: 332, endPoint y: 97, distance: 59.2
click at [332, 98] on label at bounding box center [334, 99] width 14 height 8
click at [332, 98] on input "checkbox" at bounding box center [329, 97] width 5 height 5
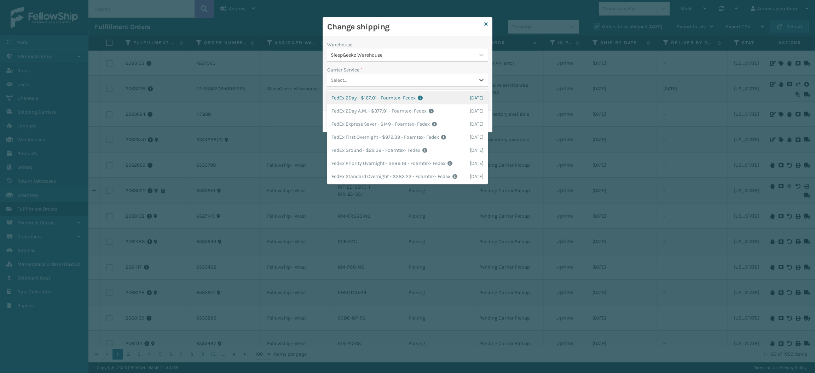
click at [367, 82] on div "Select..." at bounding box center [401, 80] width 148 height 12
click at [369, 151] on div "FedEx Ground - $29.36 - Foamtex- Fedex Shipping Cost $29.36 Surplus Cost $0 Tot…" at bounding box center [407, 150] width 161 height 13
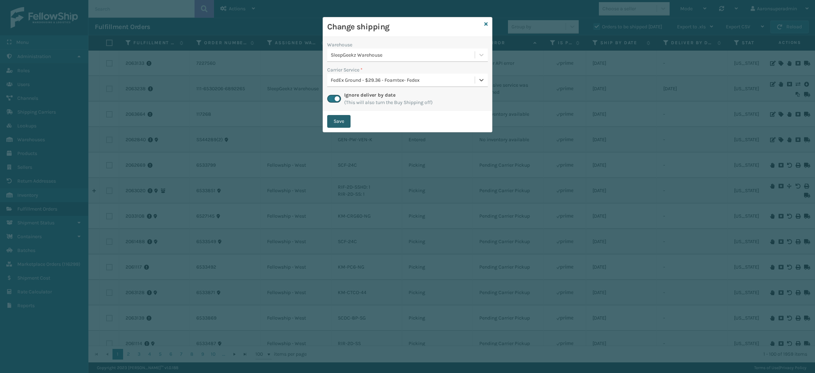
click at [342, 121] on button "Save" at bounding box center [338, 121] width 23 height 13
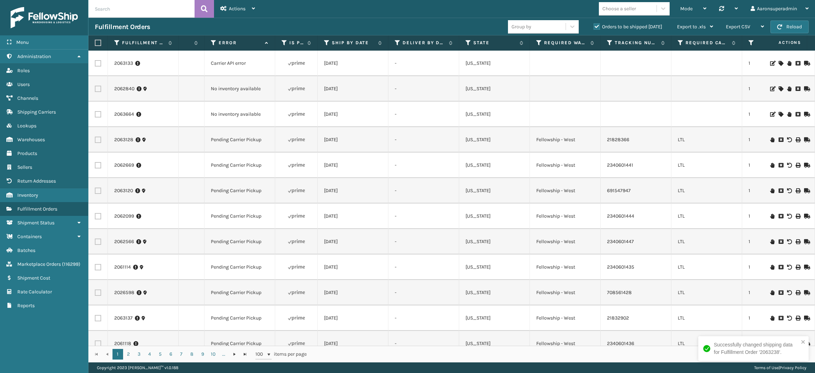
scroll to position [0, 269]
click at [394, 199] on td "-" at bounding box center [423, 190] width 71 height 25
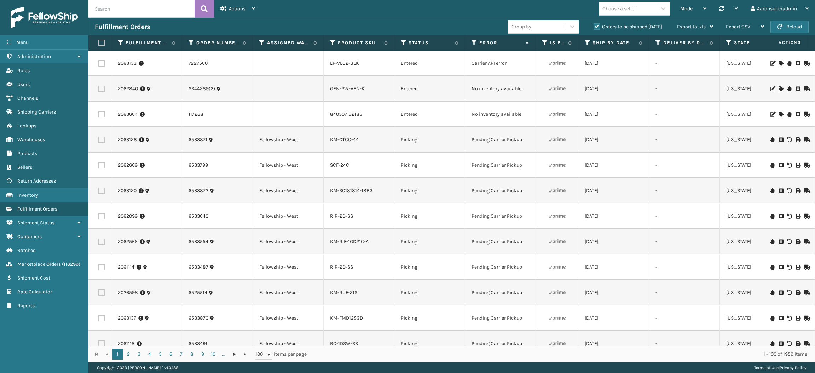
scroll to position [0, 0]
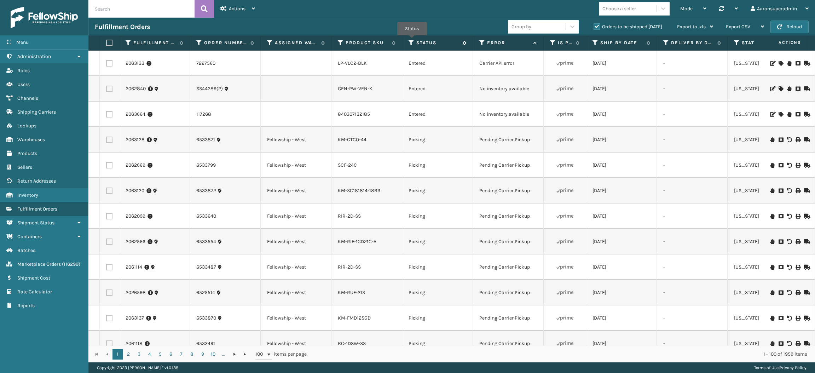
click at [412, 40] on icon at bounding box center [412, 43] width 6 height 6
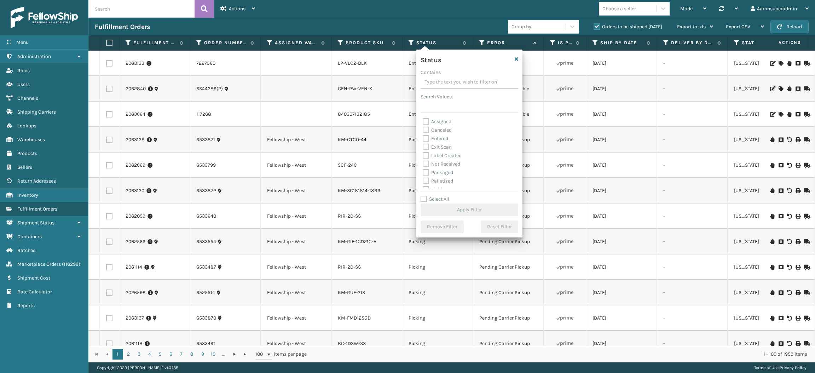
click at [460, 151] on div "Label Created" at bounding box center [469, 155] width 93 height 8
click at [436, 123] on label "Assigned" at bounding box center [437, 122] width 29 height 6
click at [423, 122] on input "Assigned" at bounding box center [423, 119] width 0 height 5
checkbox input "true"
click at [434, 139] on label "Entered" at bounding box center [435, 139] width 25 height 6
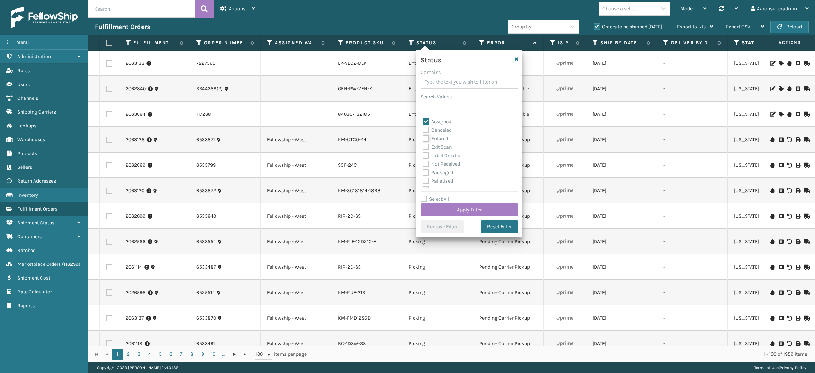
click at [423, 139] on input "Entered" at bounding box center [423, 136] width 0 height 5
checkbox input "true"
click at [438, 207] on button "Apply Filter" at bounding box center [470, 209] width 98 height 13
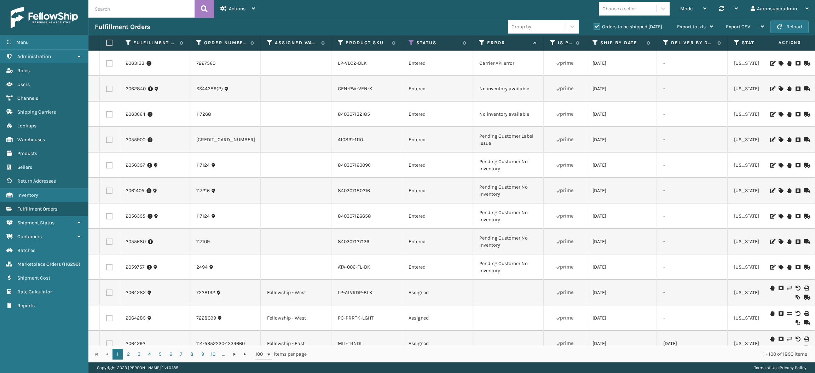
click at [596, 24] on label "Orders to be shipped [DATE]" at bounding box center [628, 27] width 69 height 6
click at [594, 23] on input "Orders to be shipped [DATE]" at bounding box center [594, 25] width 0 height 5
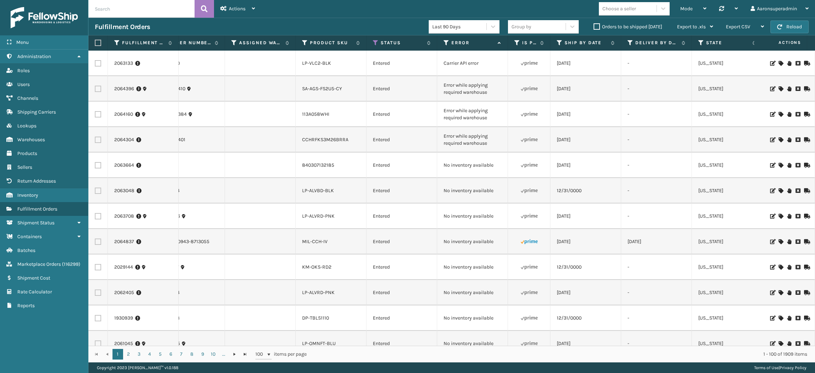
click at [779, 89] on icon at bounding box center [781, 88] width 4 height 5
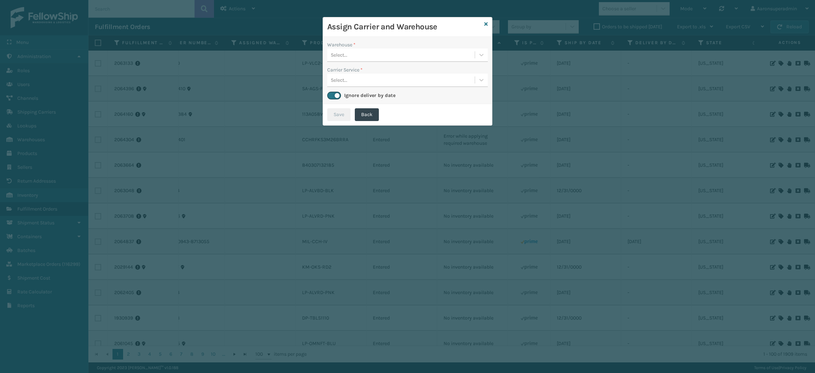
click at [442, 59] on div "Select..." at bounding box center [401, 55] width 148 height 12
click at [487, 26] on icon at bounding box center [486, 24] width 4 height 5
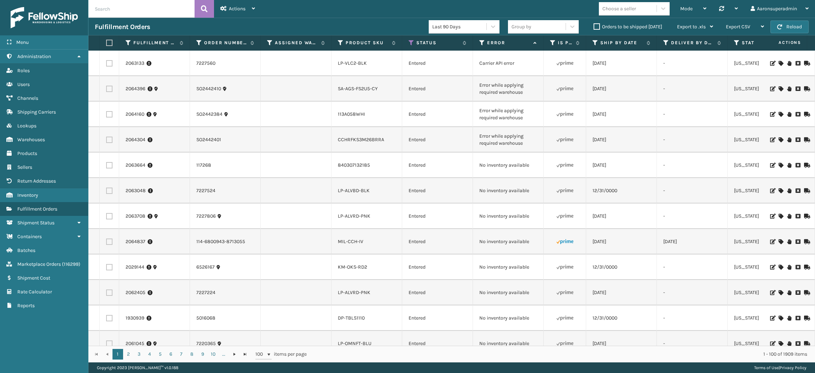
click at [779, 88] on icon at bounding box center [781, 88] width 4 height 5
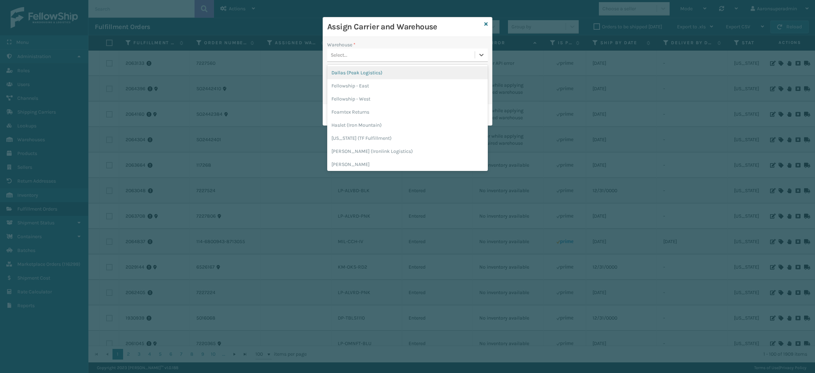
click at [398, 52] on div "Select..." at bounding box center [401, 55] width 148 height 12
click at [389, 85] on div "Fellowship - East" at bounding box center [407, 85] width 161 height 13
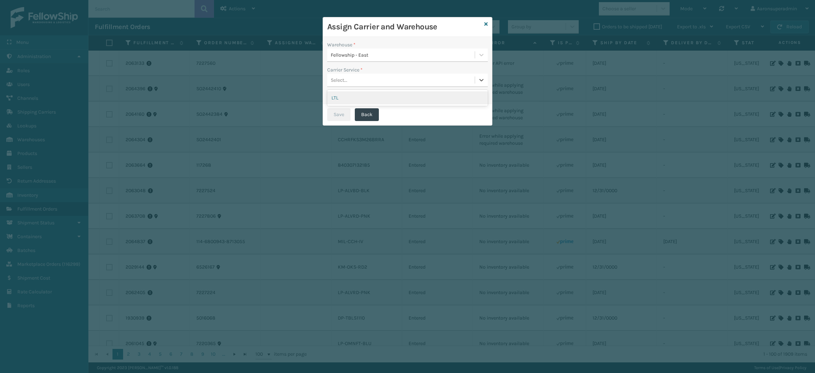
click at [370, 80] on div "Select..." at bounding box center [401, 80] width 148 height 12
click at [367, 99] on div "LTL" at bounding box center [407, 97] width 161 height 13
click at [345, 108] on button "Save" at bounding box center [338, 114] width 23 height 13
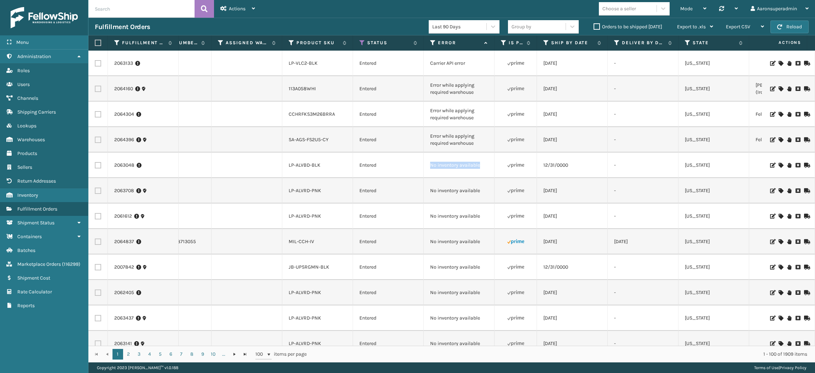
drag, startPoint x: 485, startPoint y: 168, endPoint x: 409, endPoint y: 165, distance: 76.2
copy tr "No inventory available"
click at [139, 9] on input "text" at bounding box center [141, 9] width 106 height 18
paste input "No inventory available"
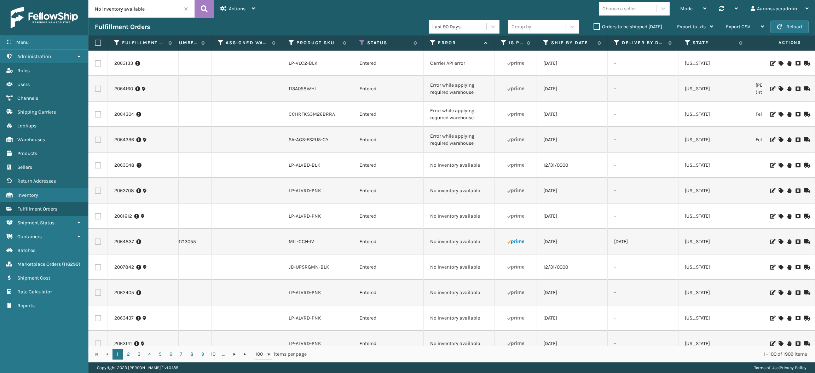
type input "No inventory available"
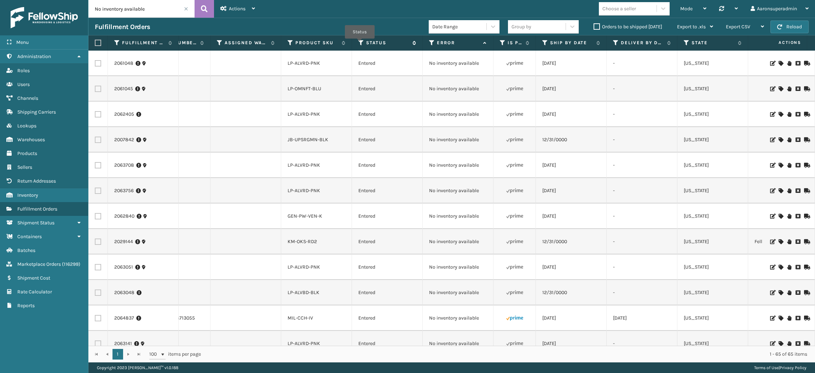
click at [360, 44] on icon at bounding box center [362, 43] width 6 height 6
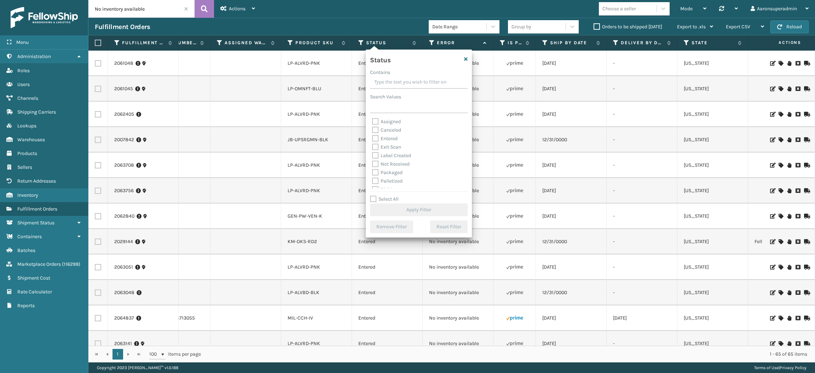
click at [388, 140] on label "Entered" at bounding box center [384, 139] width 25 height 6
click at [373, 139] on input "Entered" at bounding box center [372, 136] width 0 height 5
checkbox input "true"
click at [395, 216] on button "Apply Filter" at bounding box center [419, 209] width 98 height 13
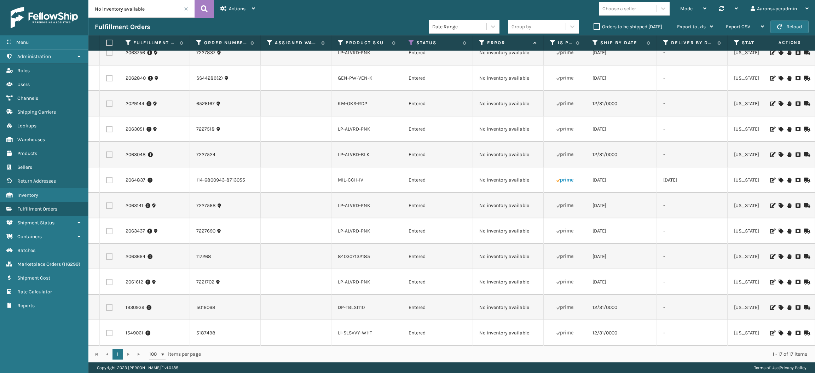
click at [779, 178] on icon at bounding box center [781, 180] width 4 height 5
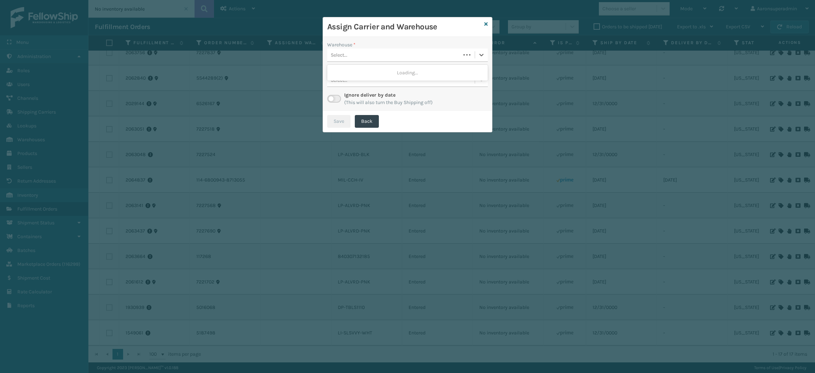
click at [381, 56] on div "Select..." at bounding box center [393, 55] width 133 height 12
click at [486, 23] on icon at bounding box center [486, 24] width 4 height 5
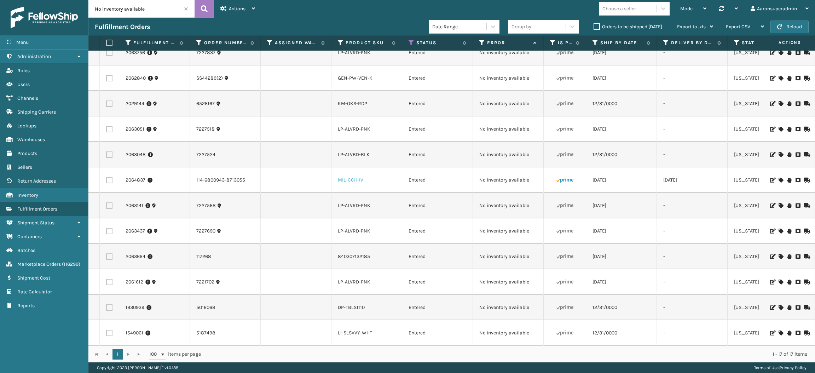
click at [343, 177] on link "MIL-CCH-IV" at bounding box center [350, 180] width 25 height 6
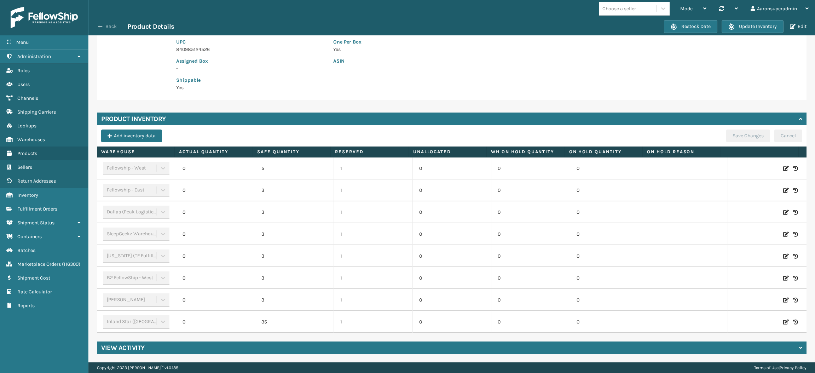
click at [104, 23] on button "Back" at bounding box center [111, 26] width 33 height 6
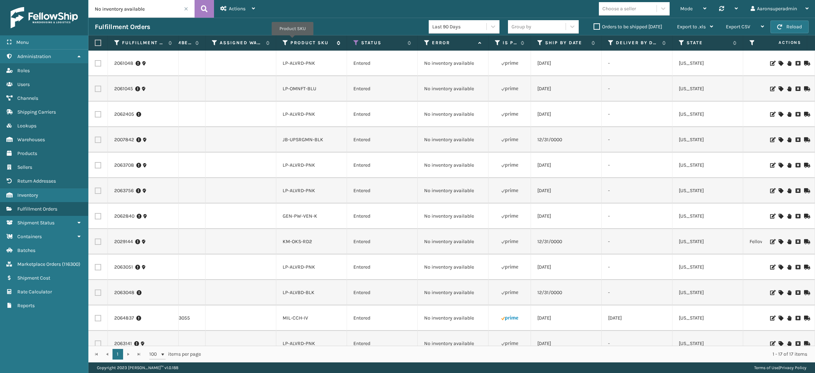
click at [293, 40] on label "Product SKU" at bounding box center [312, 43] width 43 height 6
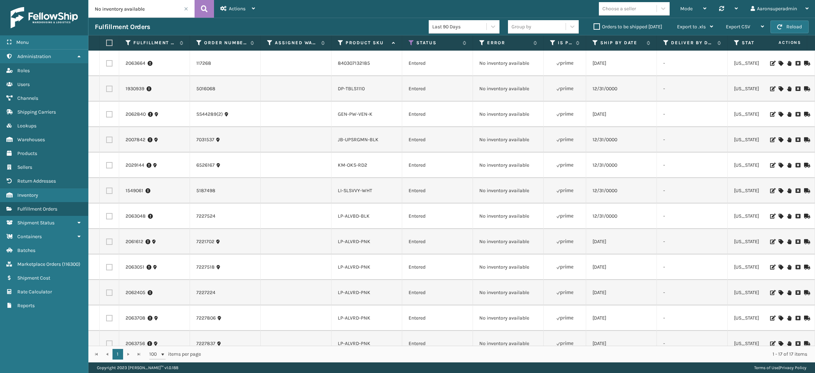
click at [604, 28] on label "Orders to be shipped [DATE]" at bounding box center [628, 27] width 69 height 6
click at [594, 27] on input "Orders to be shipped [DATE]" at bounding box center [594, 25] width 0 height 5
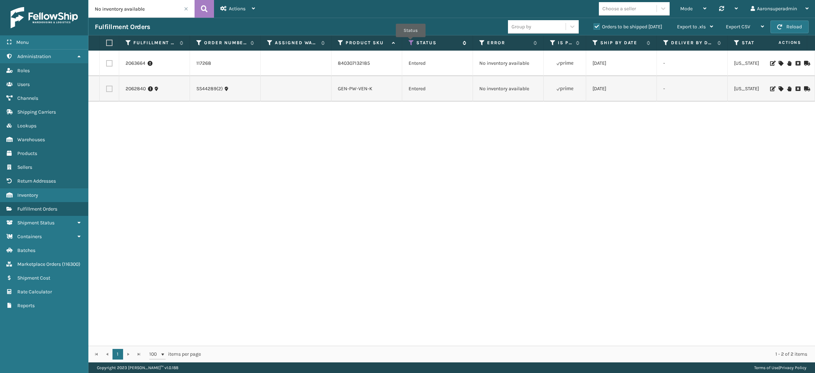
click at [411, 42] on icon at bounding box center [412, 43] width 6 height 6
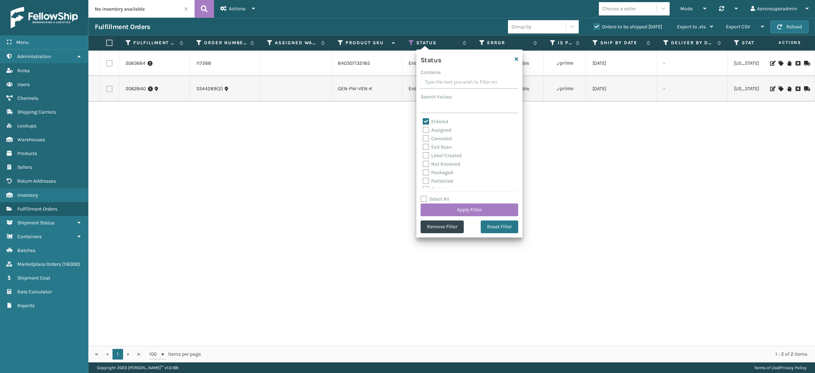
click at [441, 123] on label "Entered" at bounding box center [435, 122] width 25 height 6
click at [423, 122] on input "Entered" at bounding box center [423, 119] width 0 height 5
checkbox input "false"
click at [440, 179] on label "Palletized" at bounding box center [438, 181] width 30 height 6
click at [423, 179] on input "Palletized" at bounding box center [423, 179] width 0 height 5
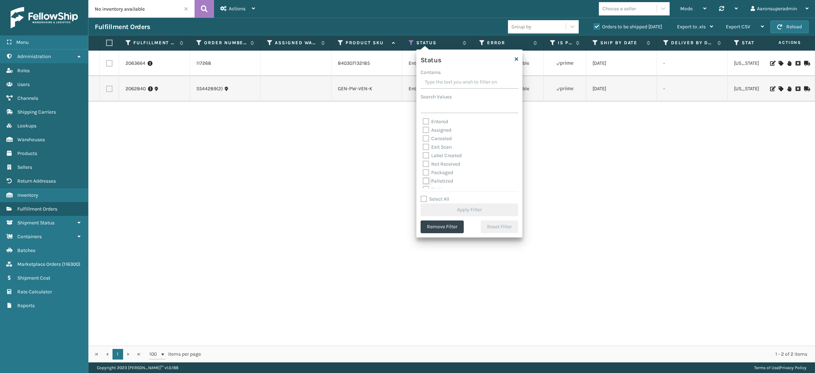
checkbox input "true"
click at [436, 171] on label "Packaged" at bounding box center [438, 173] width 30 height 6
click at [423, 171] on input "Packaged" at bounding box center [423, 170] width 0 height 5
checkbox input "true"
click at [441, 156] on label "Label Created" at bounding box center [442, 156] width 39 height 6
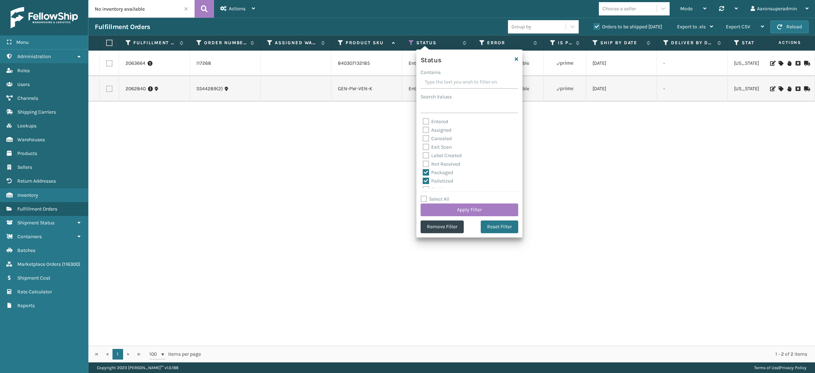
click at [423, 156] on input "Label Created" at bounding box center [423, 153] width 0 height 5
checkbox input "true"
click at [438, 208] on button "Apply Filter" at bounding box center [470, 209] width 98 height 13
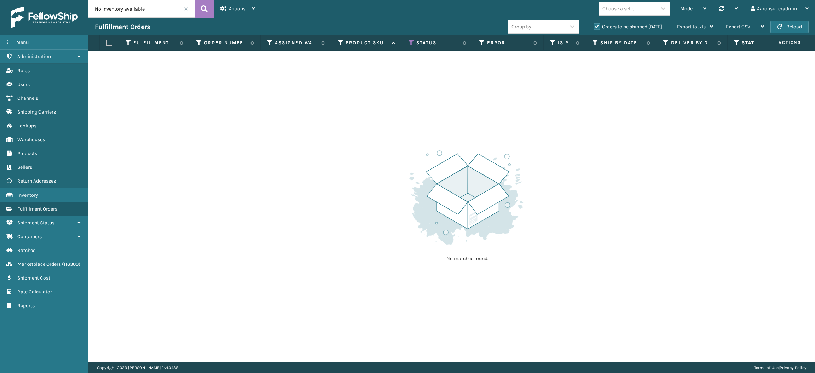
click at [598, 29] on label "Orders to be shipped [DATE]" at bounding box center [628, 27] width 69 height 6
click at [594, 27] on input "Orders to be shipped [DATE]" at bounding box center [594, 25] width 0 height 5
click at [185, 10] on span at bounding box center [186, 9] width 4 height 4
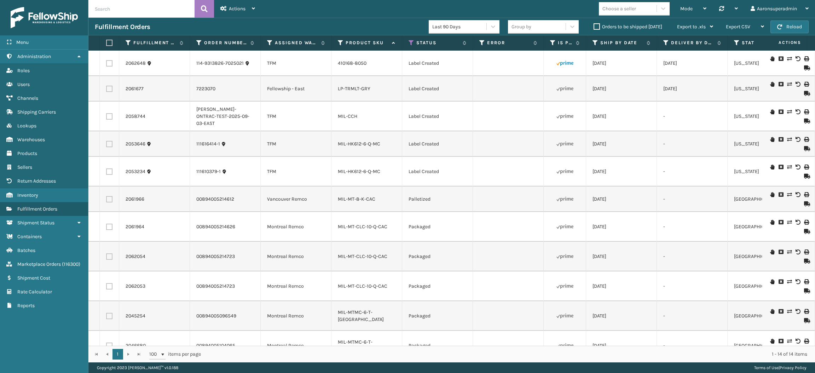
click at [109, 41] on label at bounding box center [108, 43] width 4 height 6
click at [107, 41] on input "checkbox" at bounding box center [106, 43] width 0 height 5
checkbox input "true"
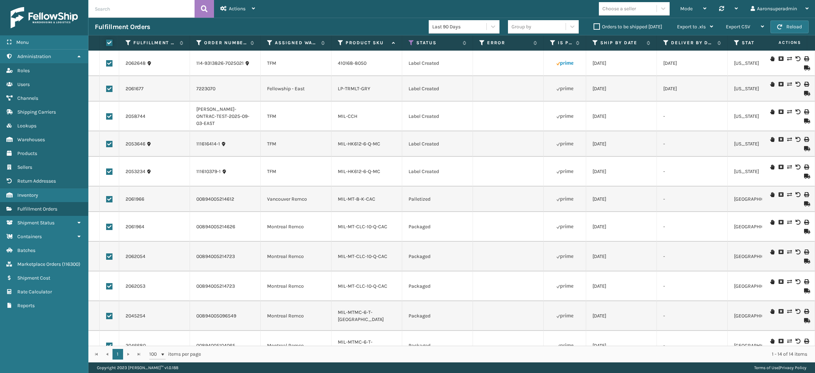
checkbox input "true"
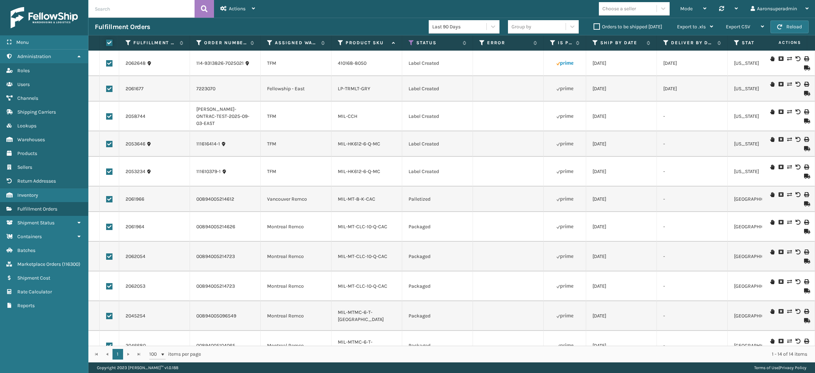
checkbox input "true"
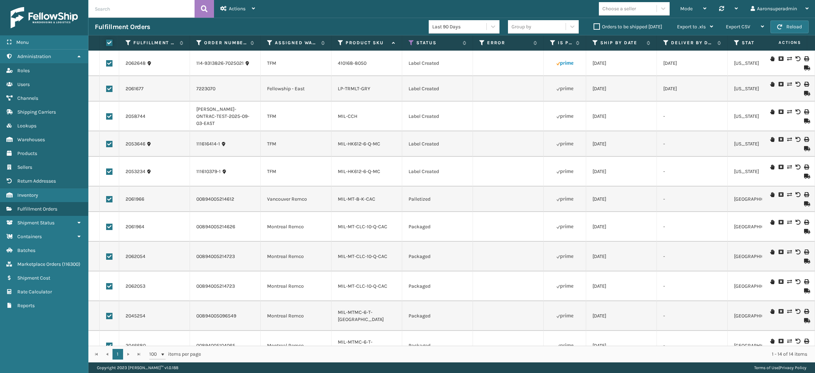
checkbox input "true"
click at [560, 26] on span "Bulk Actions" at bounding box center [553, 27] width 28 height 6
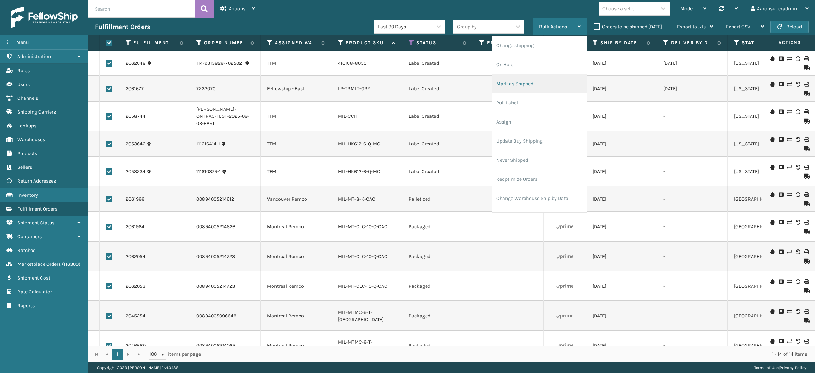
click at [540, 86] on li "Mark as Shipped" at bounding box center [539, 83] width 95 height 19
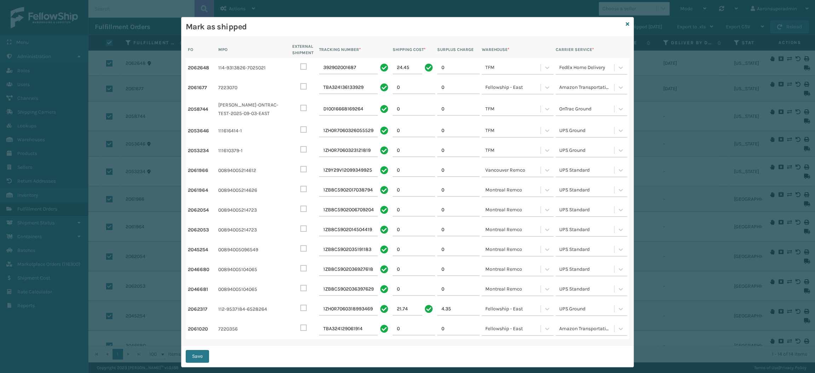
scroll to position [11, 0]
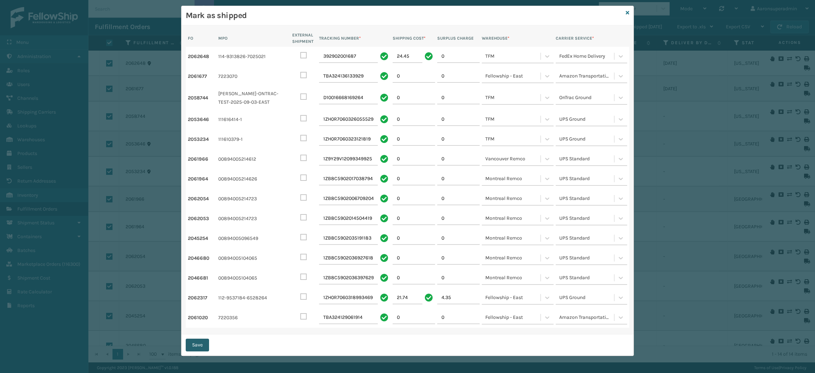
click at [190, 341] on button "Save" at bounding box center [197, 345] width 23 height 13
checkbox input "false"
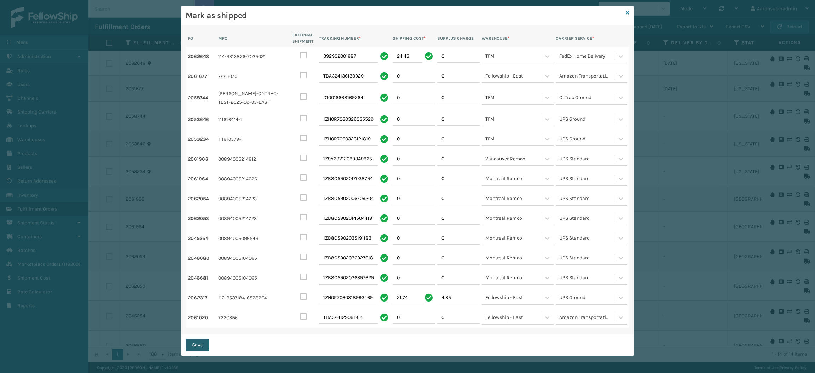
checkbox input "false"
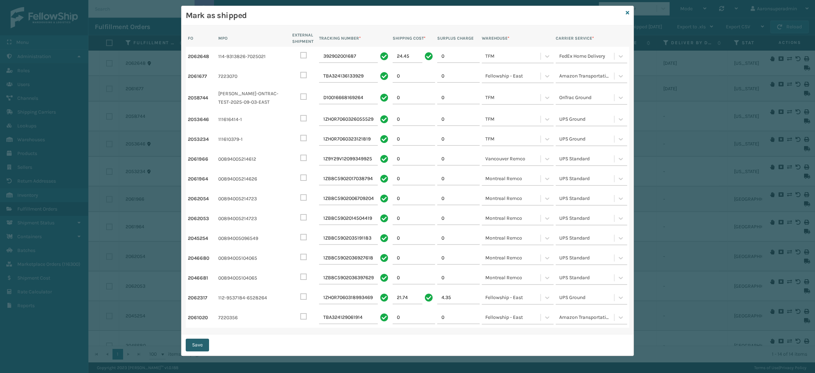
checkbox input "false"
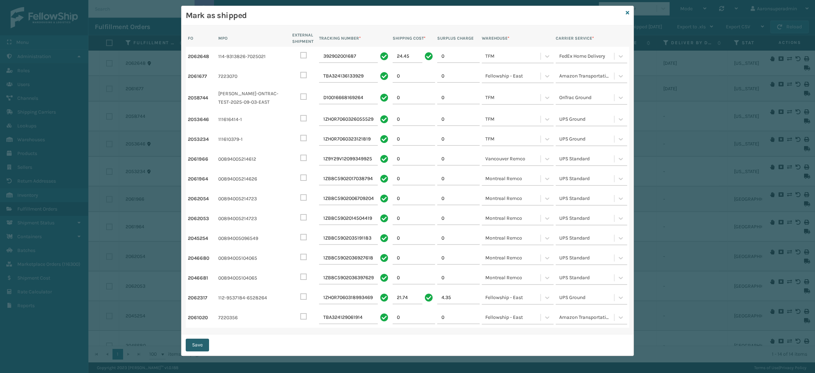
checkbox input "false"
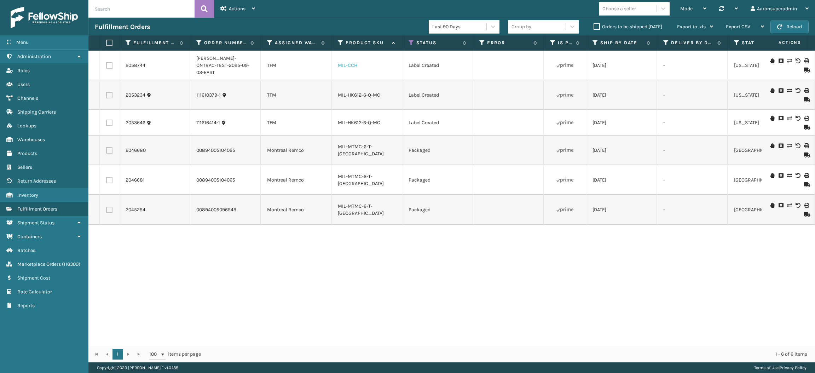
click at [345, 62] on link "MIL-CCH" at bounding box center [347, 65] width 19 height 6
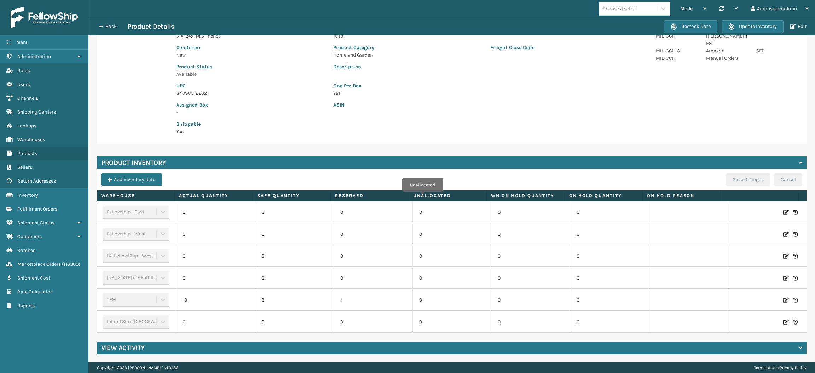
click at [784, 299] on icon at bounding box center [787, 300] width 6 height 7
click at [222, 302] on input "-3" at bounding box center [215, 300] width 47 height 13
type input "20"
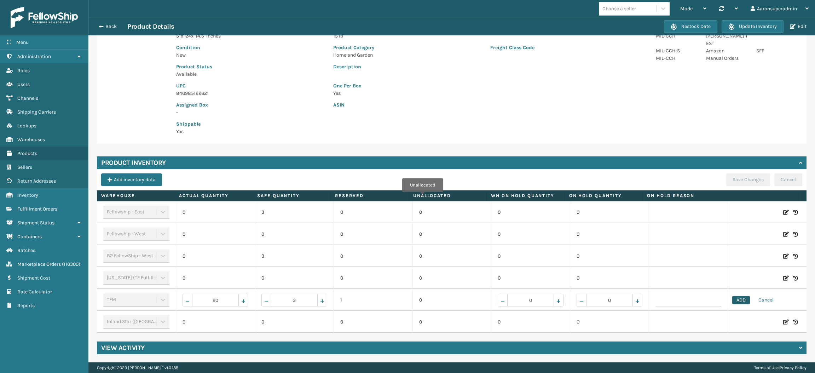
click at [733, 299] on button "ADD" at bounding box center [742, 300] width 18 height 8
click at [738, 181] on button "Save Changes" at bounding box center [749, 179] width 44 height 13
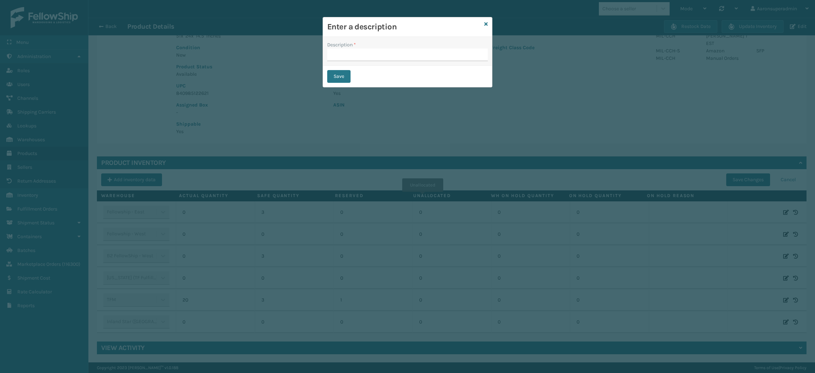
click at [432, 64] on div "Description *" at bounding box center [407, 51] width 169 height 29
click at [429, 59] on input "Description *" at bounding box center [407, 54] width 161 height 13
type input "safety reduced"
click at [340, 78] on button "Save" at bounding box center [338, 76] width 23 height 13
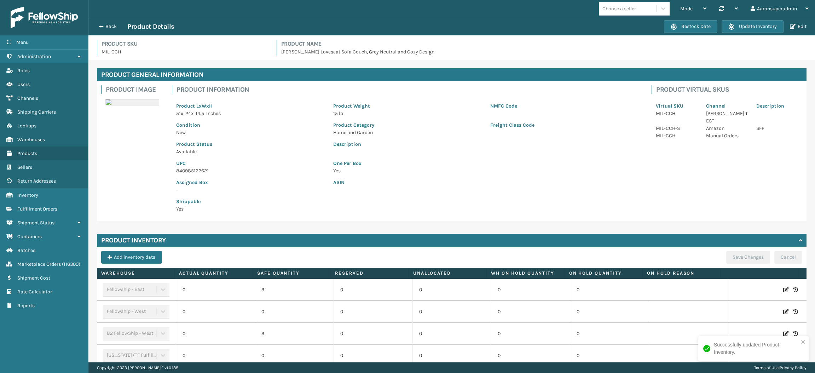
scroll to position [78, 0]
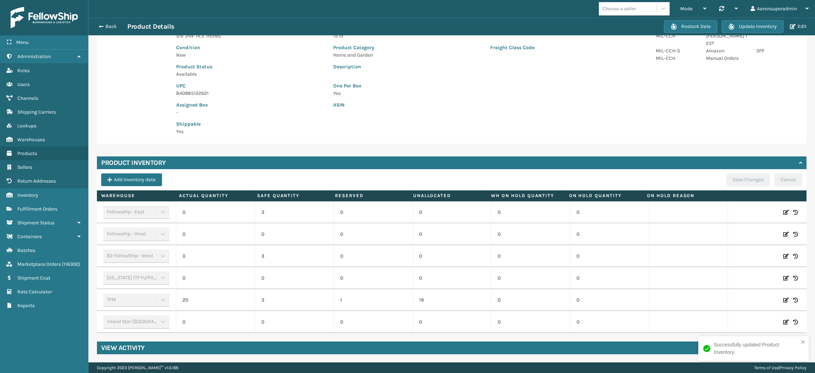
click at [784, 298] on icon at bounding box center [787, 300] width 6 height 7
click at [218, 298] on input "20" at bounding box center [215, 300] width 47 height 13
type input "0"
click at [733, 299] on button "ADD" at bounding box center [742, 300] width 18 height 8
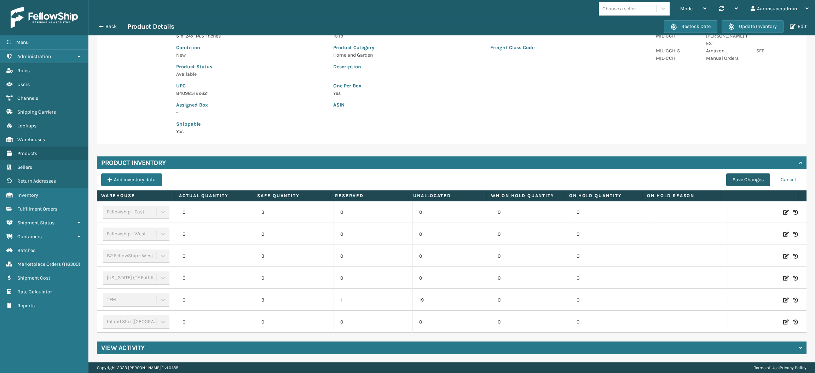
click at [732, 178] on button "Save Changes" at bounding box center [749, 179] width 44 height 13
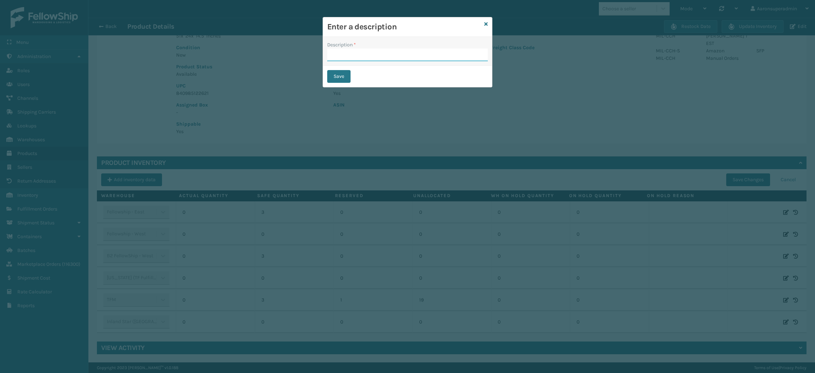
click at [419, 57] on input "Description *" at bounding box center [407, 54] width 161 height 13
type input "safety reduced"
click at [342, 74] on button "Save" at bounding box center [338, 76] width 23 height 13
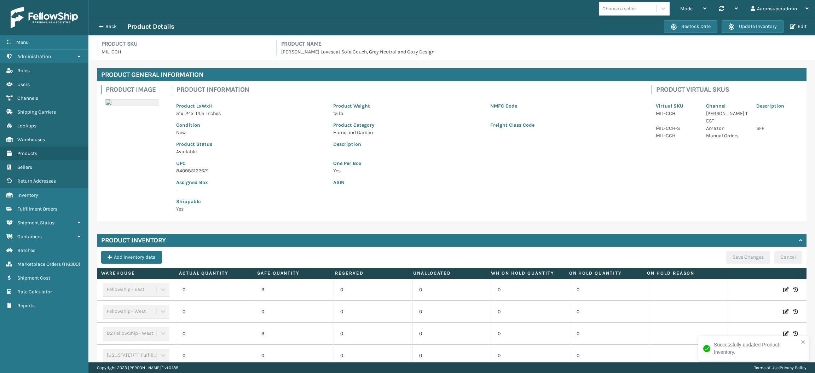
click at [106, 22] on div "Back Product Details" at bounding box center [379, 26] width 569 height 8
click at [107, 23] on button "Back" at bounding box center [111, 26] width 33 height 6
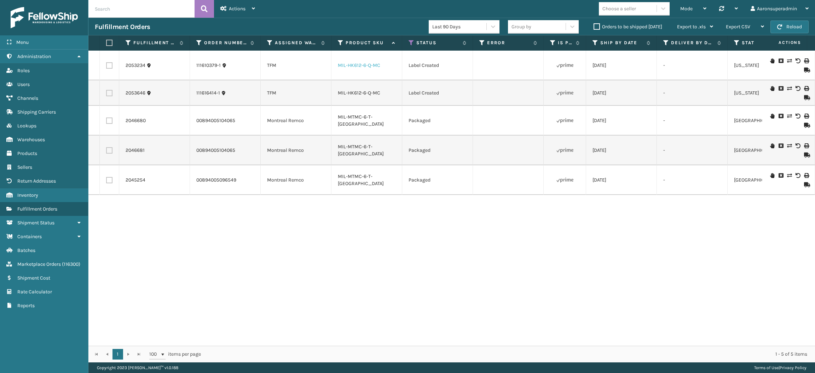
click at [353, 64] on link "MIL-HK612-6-Q-MC" at bounding box center [359, 65] width 42 height 6
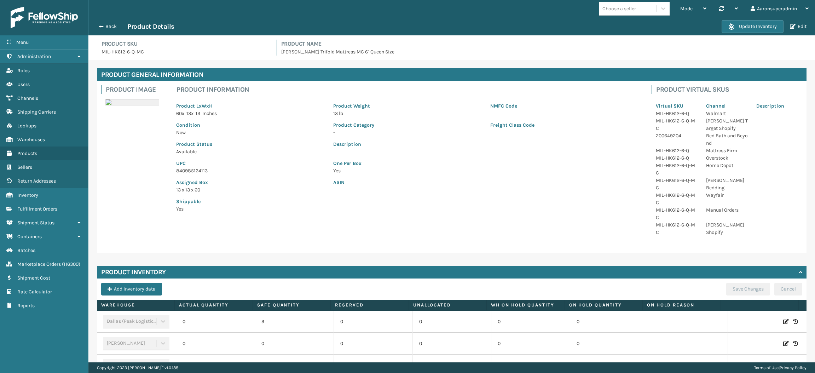
scroll to position [143, 0]
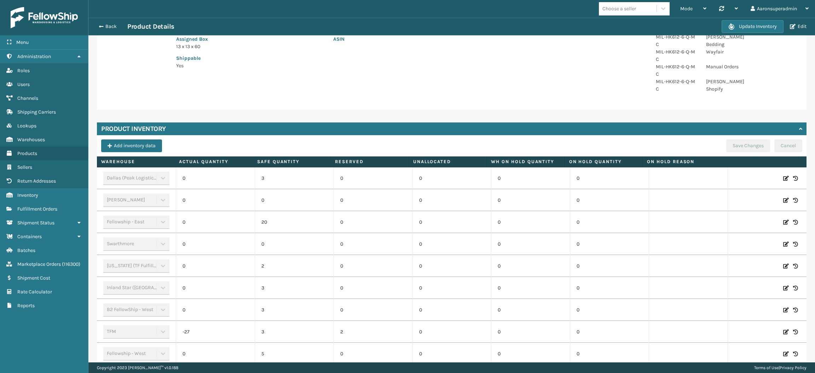
click at [784, 328] on icon at bounding box center [787, 331] width 6 height 7
click at [211, 326] on input "-27" at bounding box center [215, 332] width 47 height 13
click at [211, 326] on input "2" at bounding box center [215, 332] width 47 height 13
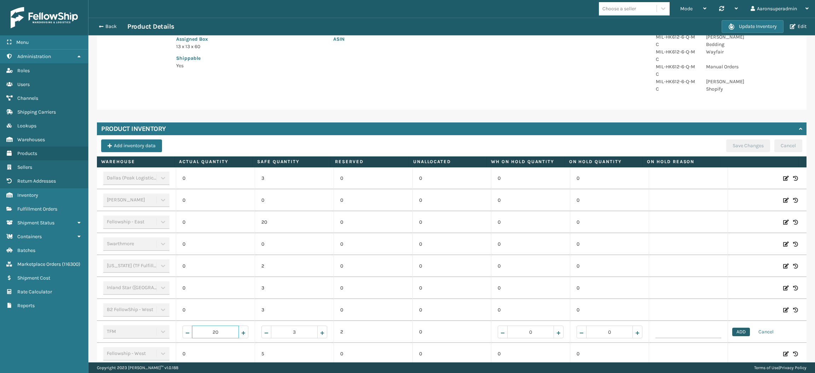
type input "20"
click at [733, 328] on button "ADD" at bounding box center [742, 332] width 18 height 8
click at [734, 139] on button "Save Changes" at bounding box center [749, 145] width 44 height 13
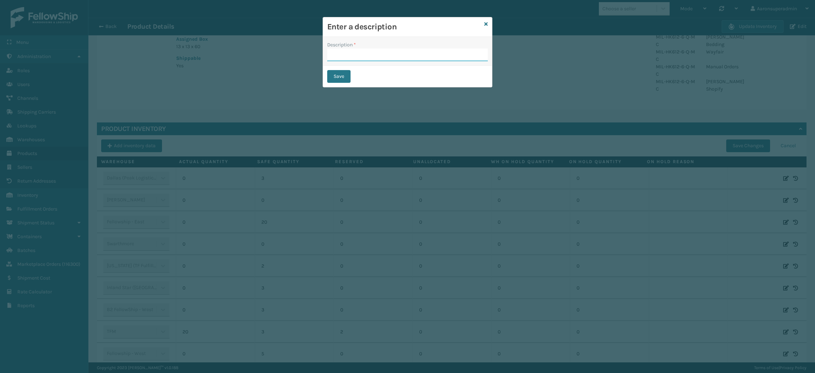
click at [417, 59] on input "Description *" at bounding box center [407, 54] width 161 height 13
type input "safety reduced"
click at [339, 76] on button "Save" at bounding box center [338, 76] width 23 height 13
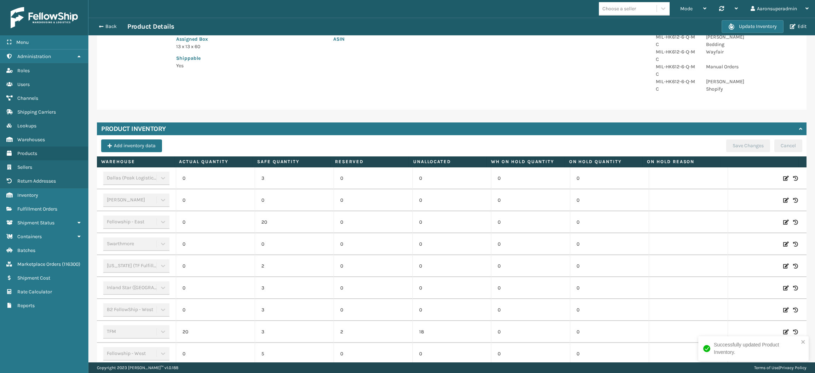
click at [784, 328] on icon at bounding box center [787, 331] width 6 height 7
click at [214, 326] on input "20" at bounding box center [215, 332] width 47 height 13
type input "0"
click at [733, 328] on button "ADD" at bounding box center [742, 332] width 18 height 8
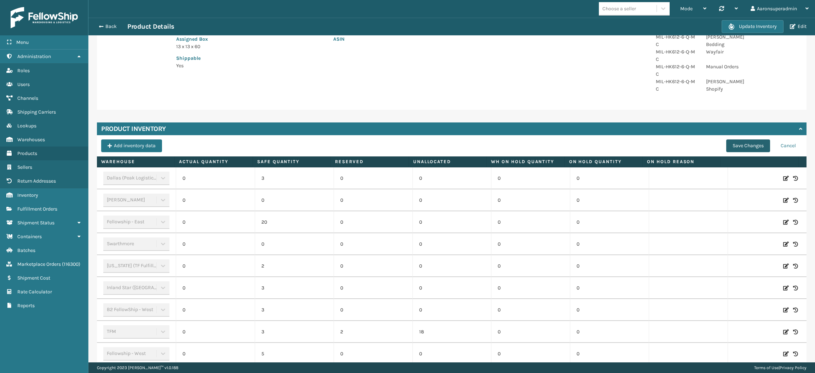
click at [729, 139] on button "Save Changes" at bounding box center [749, 145] width 44 height 13
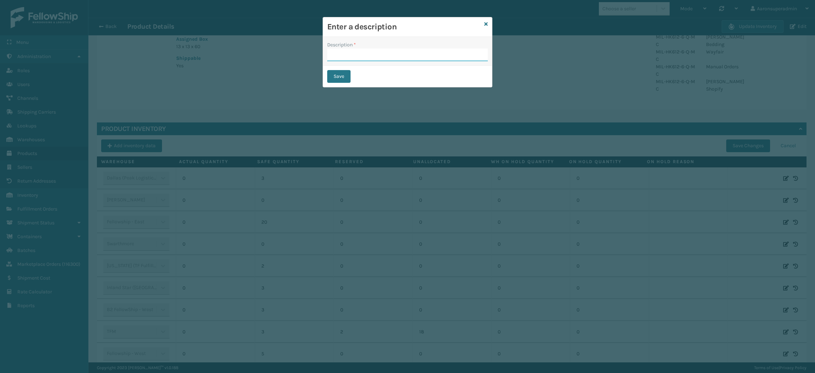
click at [425, 61] on input "Description *" at bounding box center [407, 54] width 161 height 13
type input "safety reduced"
click at [333, 72] on button "Save" at bounding box center [338, 76] width 23 height 13
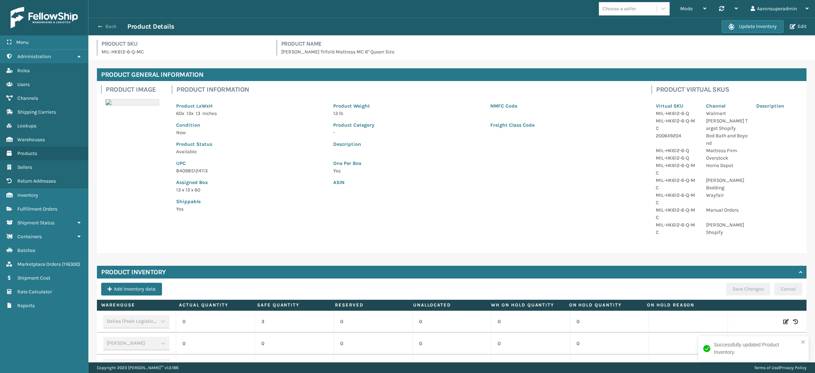
click at [99, 28] on span "button" at bounding box center [100, 26] width 4 height 5
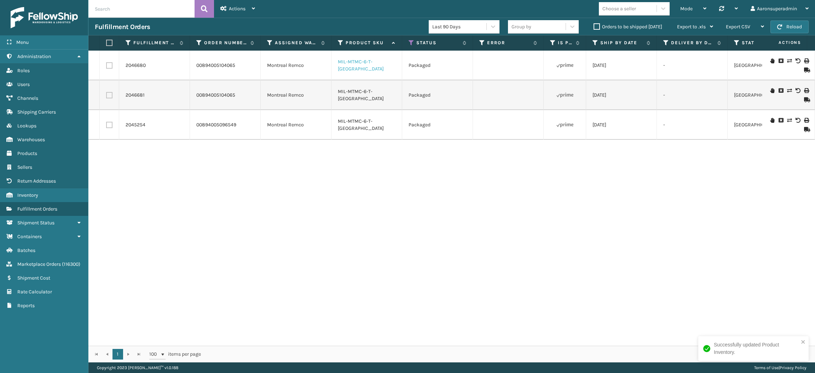
click at [343, 64] on link "MIL-MTMC-6-T-[GEOGRAPHIC_DATA]" at bounding box center [361, 65] width 46 height 13
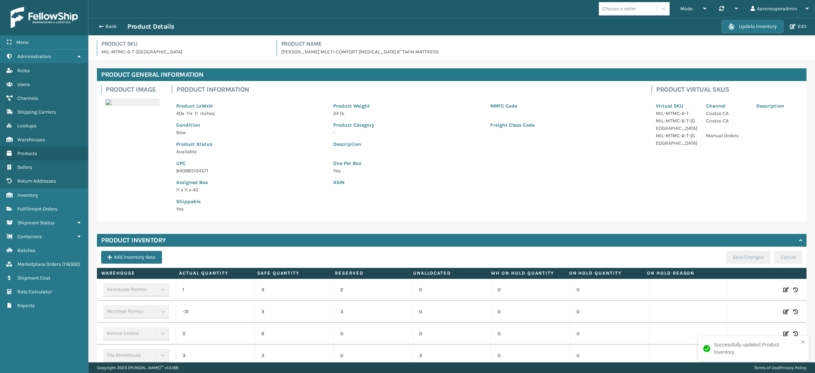
scroll to position [33, 0]
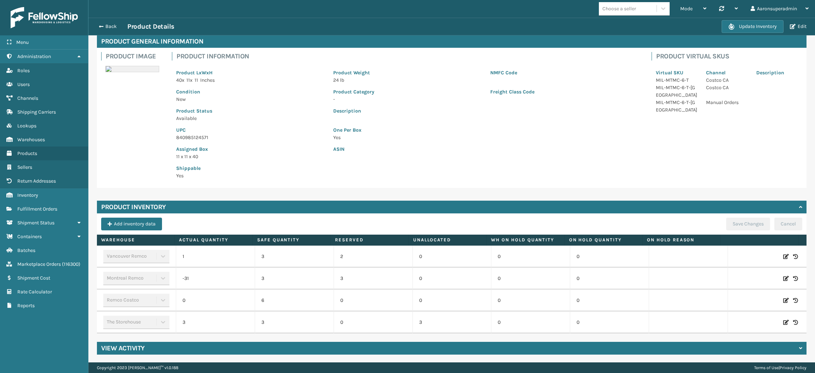
click at [784, 280] on icon at bounding box center [787, 278] width 6 height 7
click at [227, 282] on input "-31" at bounding box center [215, 278] width 47 height 13
click at [227, 282] on input "2" at bounding box center [215, 278] width 47 height 13
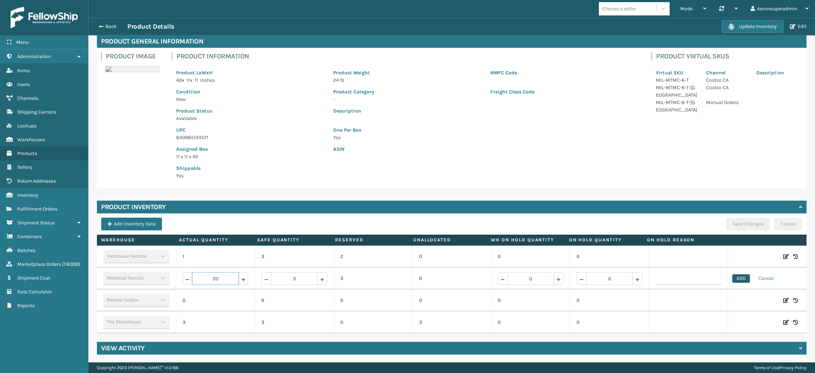
type input "20"
click at [733, 276] on button "ADD" at bounding box center [742, 278] width 18 height 8
click at [727, 223] on button "Save Changes" at bounding box center [749, 224] width 44 height 13
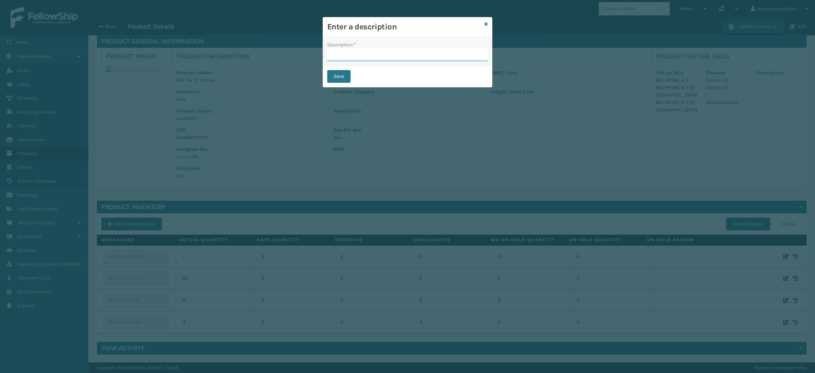
click at [418, 59] on input "Description *" at bounding box center [407, 54] width 161 height 13
type input "safety reduced"
click at [348, 71] on button "Save" at bounding box center [338, 76] width 23 height 13
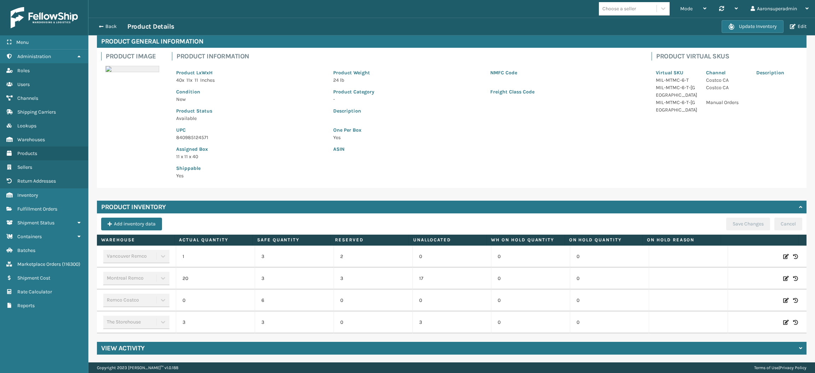
click at [784, 277] on icon at bounding box center [787, 278] width 6 height 7
click at [218, 279] on input "20" at bounding box center [215, 278] width 47 height 13
type input "0"
click at [733, 279] on button "ADD" at bounding box center [742, 278] width 18 height 8
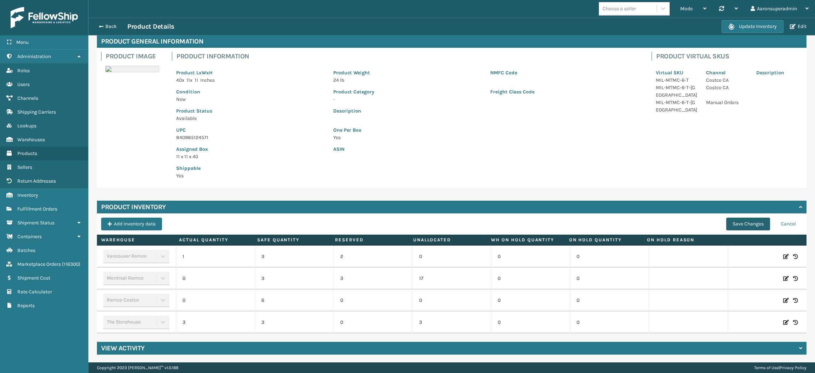
click at [740, 226] on button "Save Changes" at bounding box center [749, 224] width 44 height 13
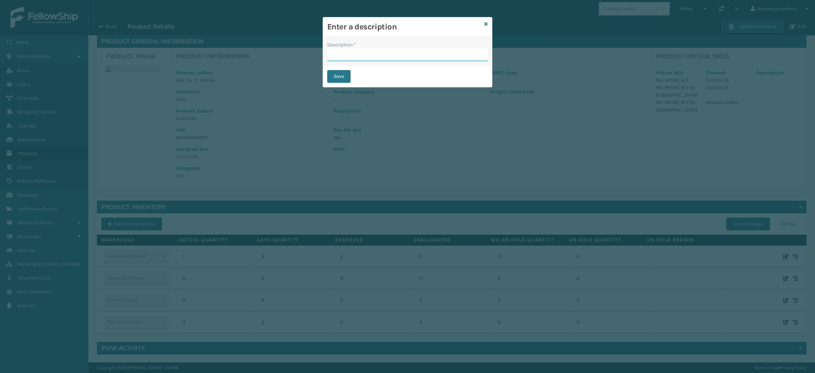
click at [364, 57] on input "Description *" at bounding box center [407, 54] width 161 height 13
type input "safety reduced"
click at [344, 79] on button "Save" at bounding box center [338, 76] width 23 height 13
